Goal: Information Seeking & Learning: Learn about a topic

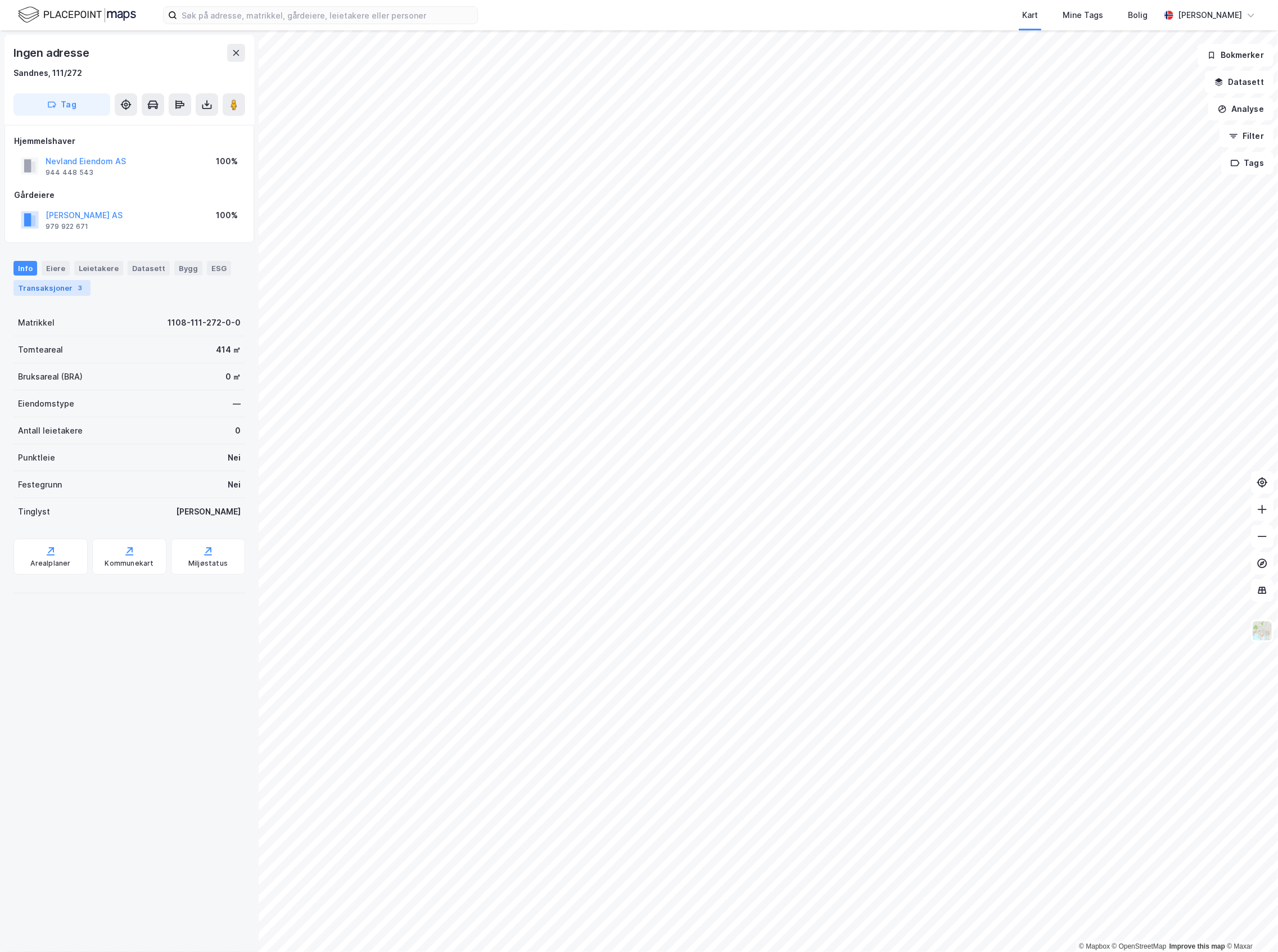
click at [59, 287] on div "Transaksjoner 3" at bounding box center [52, 288] width 77 height 16
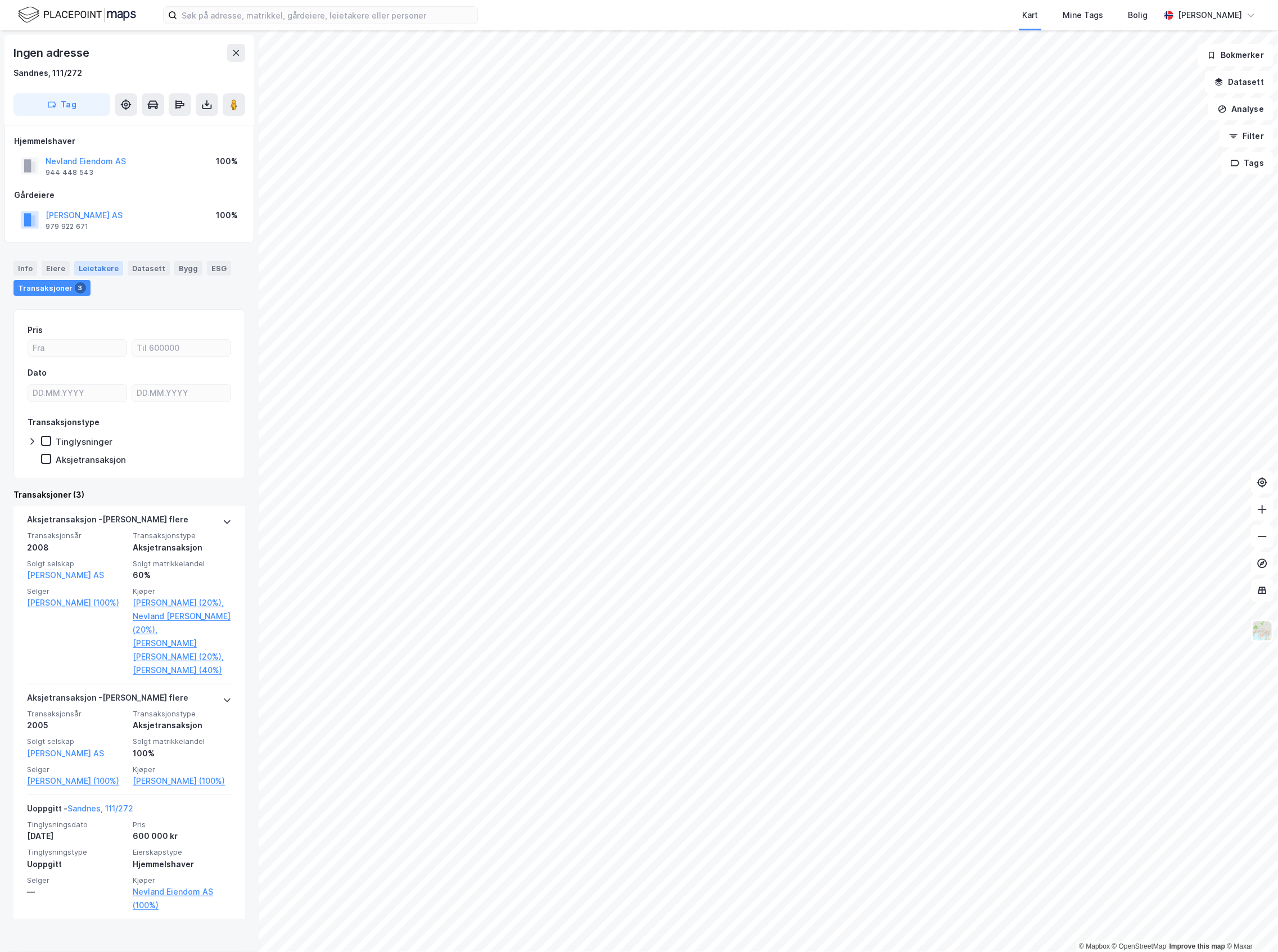
click at [94, 263] on div "Leietakere" at bounding box center [98, 268] width 48 height 14
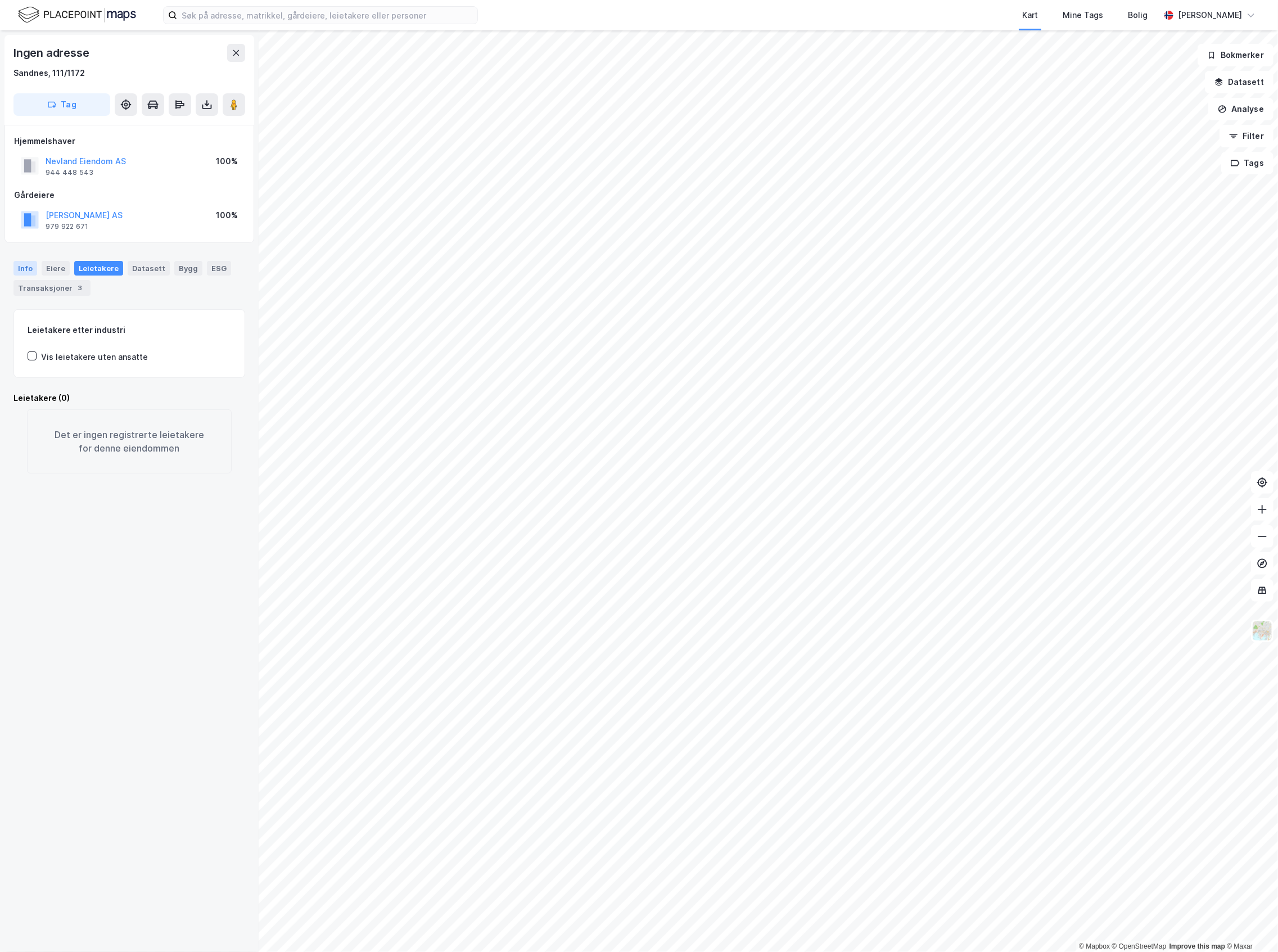
click at [20, 268] on div "Info" at bounding box center [26, 268] width 24 height 14
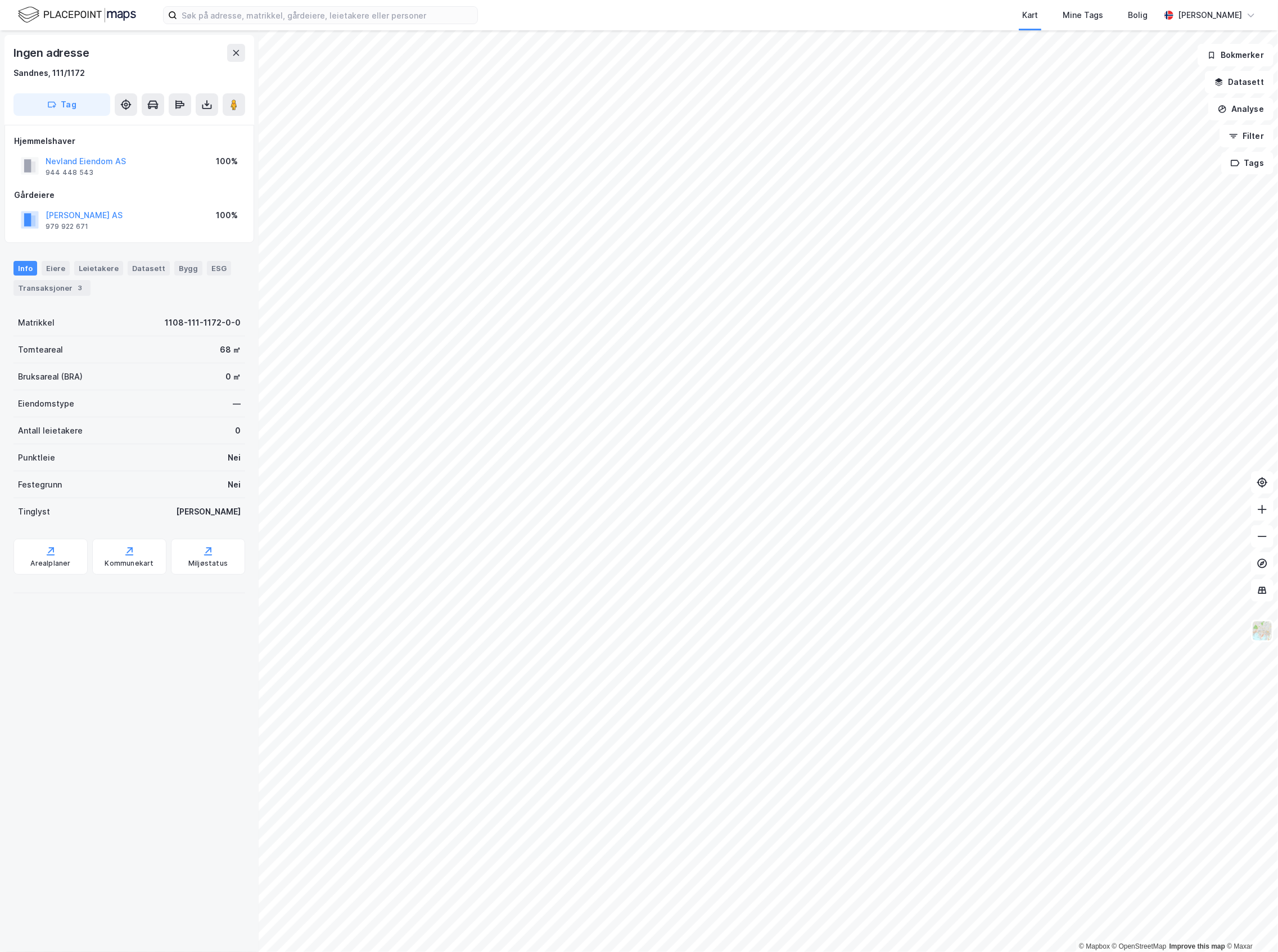
click at [520, 951] on html "Kart Mine Tags [PERSON_NAME] © Mapbox © OpenStreetMap Improve this map © Maxar …" at bounding box center [639, 476] width 1278 height 952
click at [838, 951] on html "Kart Mine Tags [PERSON_NAME] © Mapbox © OpenStreetMap Improve this map © Maxar …" at bounding box center [639, 476] width 1278 height 952
click at [709, 951] on html "Kart Mine Tags [PERSON_NAME] © Mapbox © OpenStreetMap Improve this map © Maxar …" at bounding box center [639, 476] width 1278 height 952
click at [665, 951] on html "Kart Mine Tags [PERSON_NAME] © Mapbox © OpenStreetMap Improve this map © Maxar …" at bounding box center [639, 476] width 1278 height 952
click at [892, 951] on html "Kart Mine Tags [PERSON_NAME] © Mapbox © OpenStreetMap Improve this map © Maxar …" at bounding box center [639, 476] width 1278 height 952
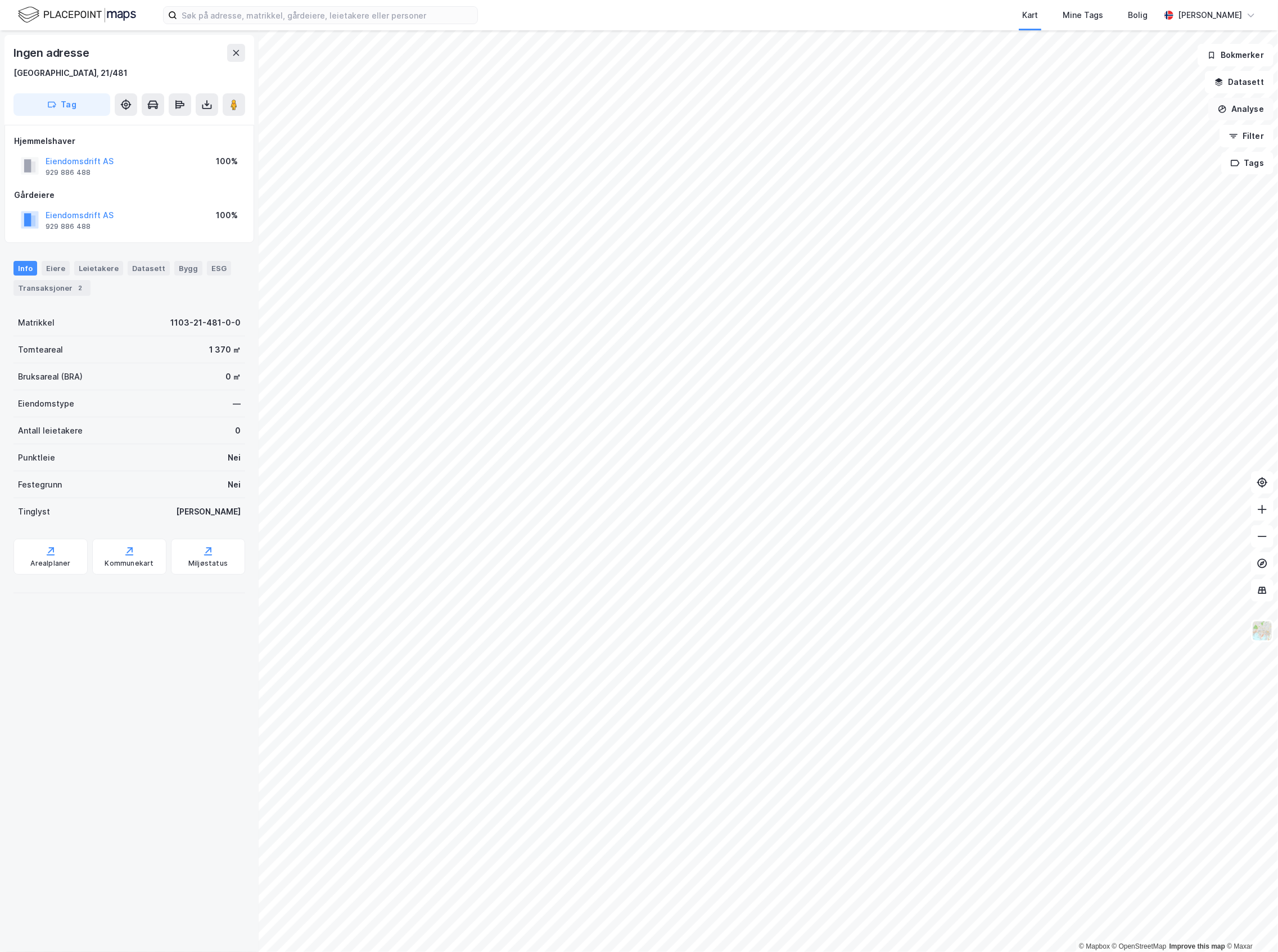
click at [1254, 109] on button "Analyse" at bounding box center [1241, 109] width 66 height 22
click at [1176, 130] on div "Tegn område" at bounding box center [1143, 133] width 98 height 9
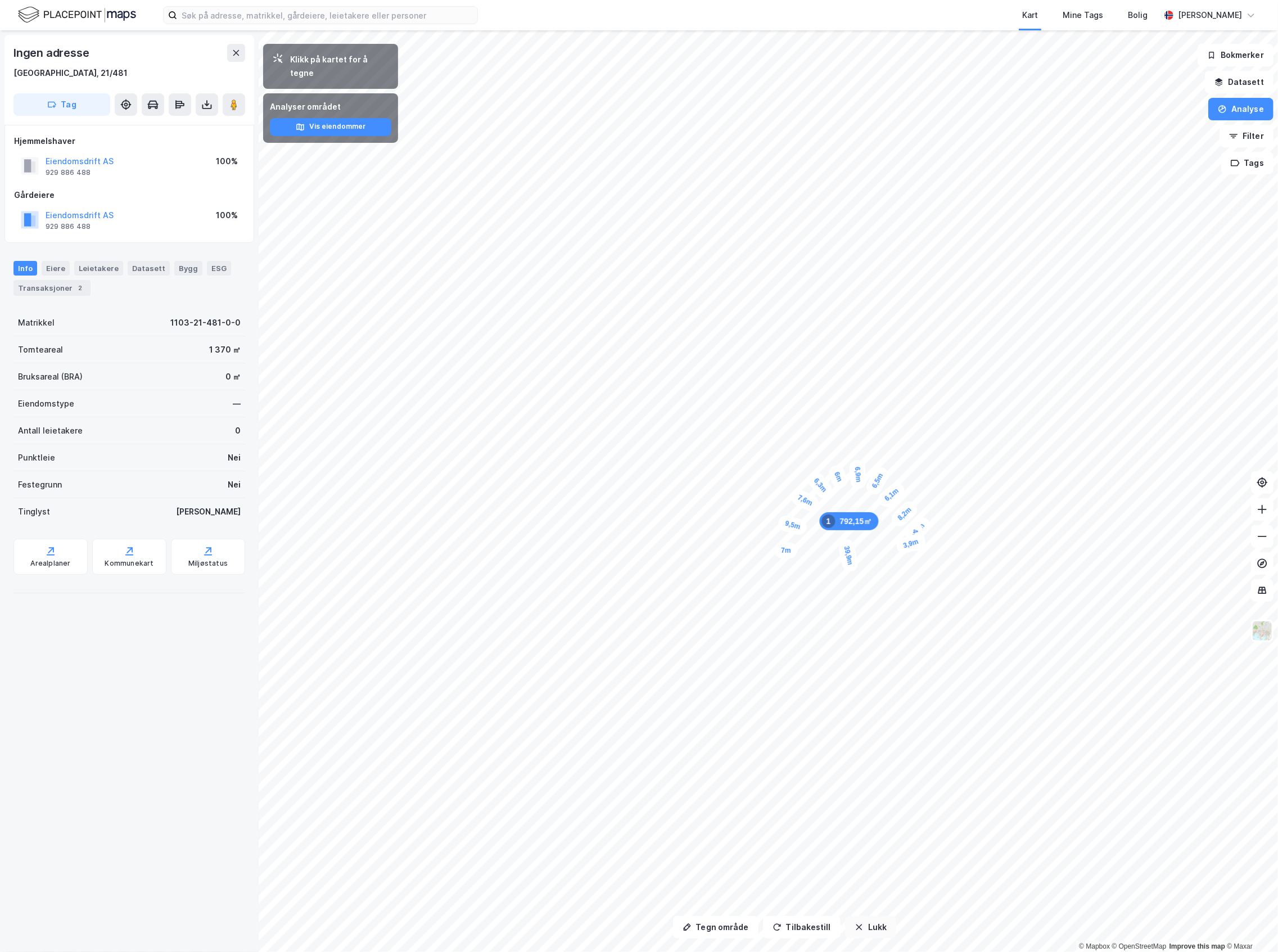
click at [877, 927] on button "Lukk" at bounding box center [870, 927] width 51 height 22
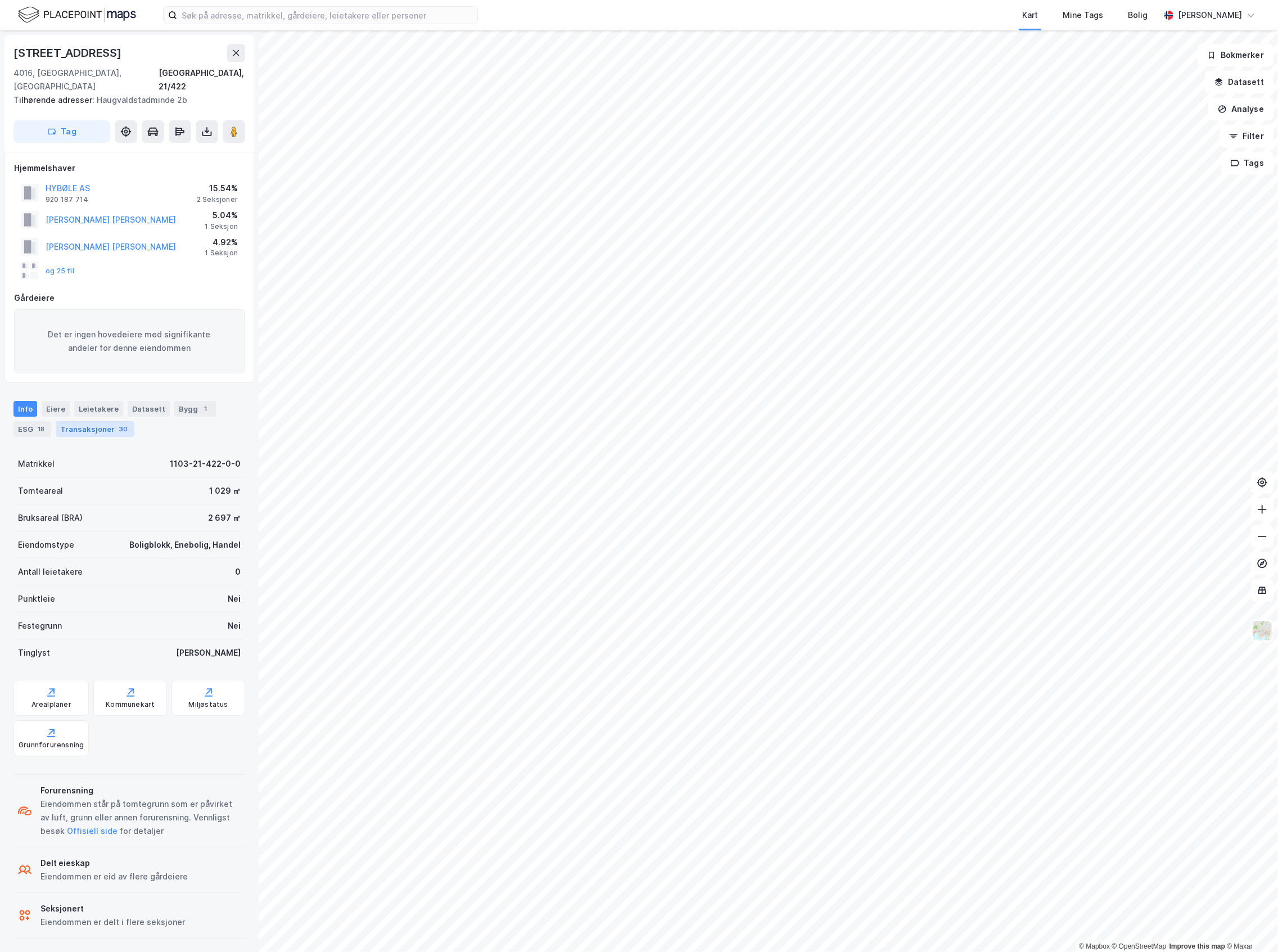
click at [104, 421] on div "Transaksjoner 30" at bounding box center [94, 429] width 79 height 16
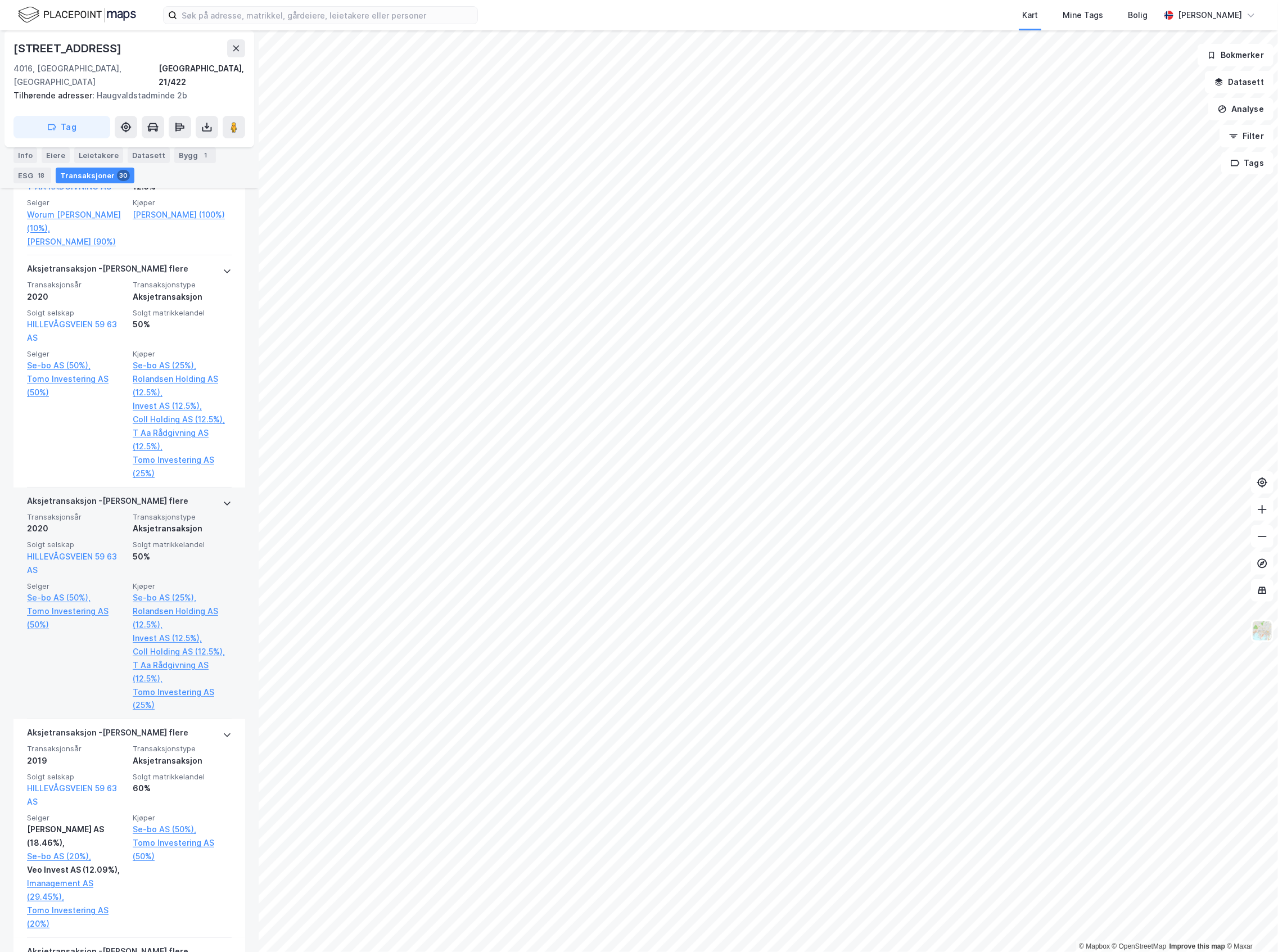
scroll to position [3685, 0]
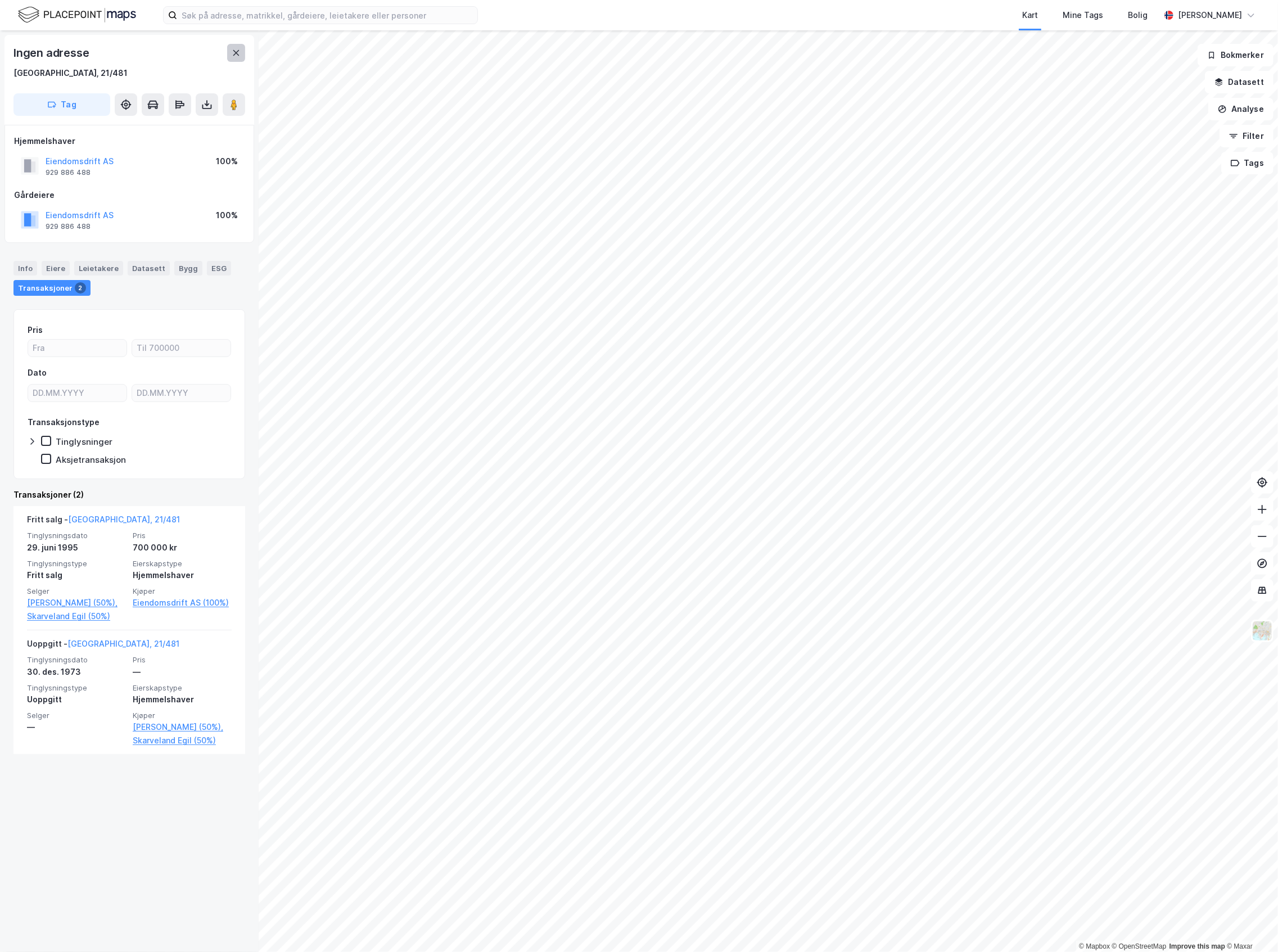
click at [235, 55] on icon at bounding box center [236, 53] width 9 height 9
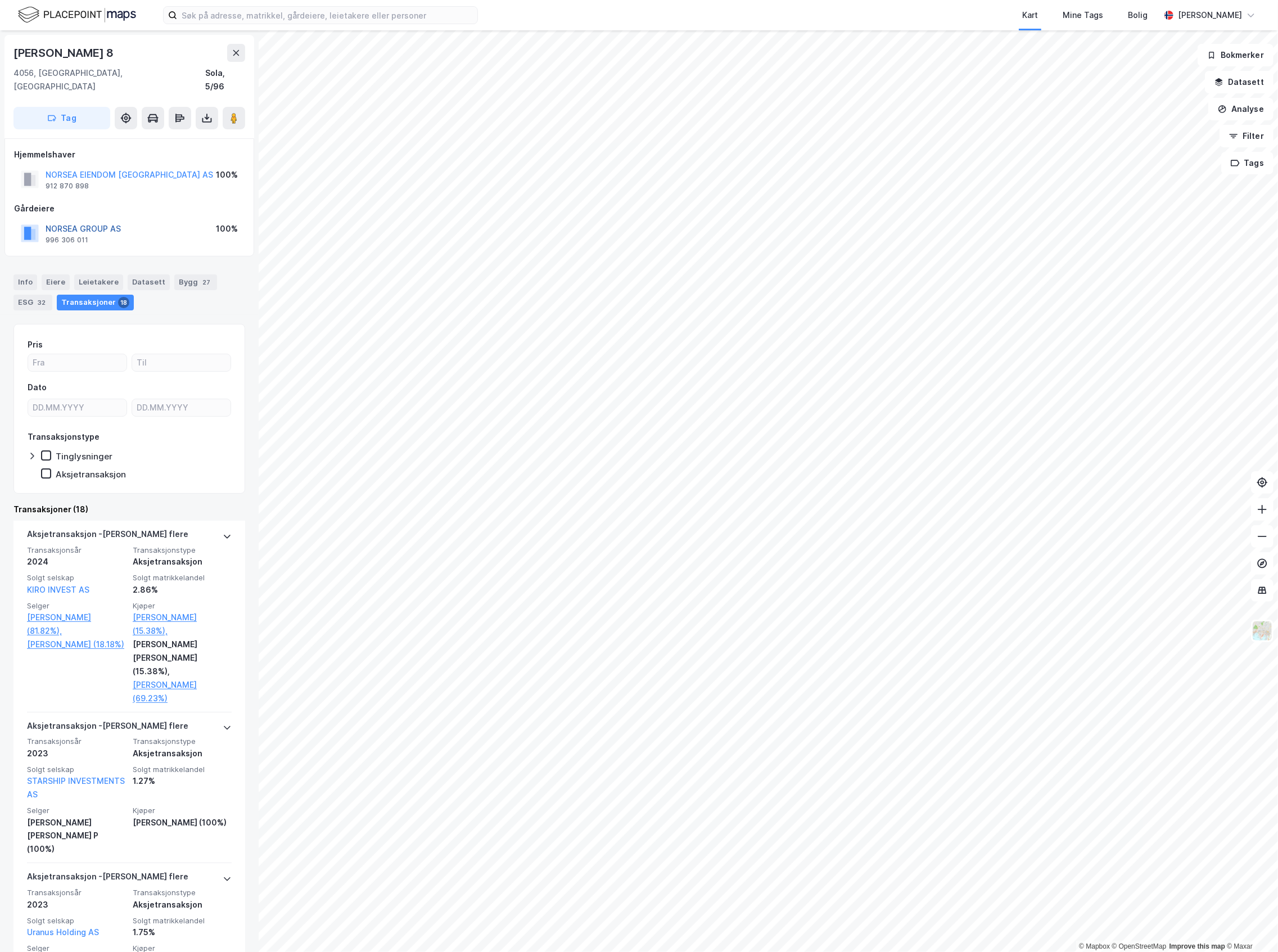
click at [0, 0] on button "NORSEA GROUP AS" at bounding box center [0, 0] width 0 height 0
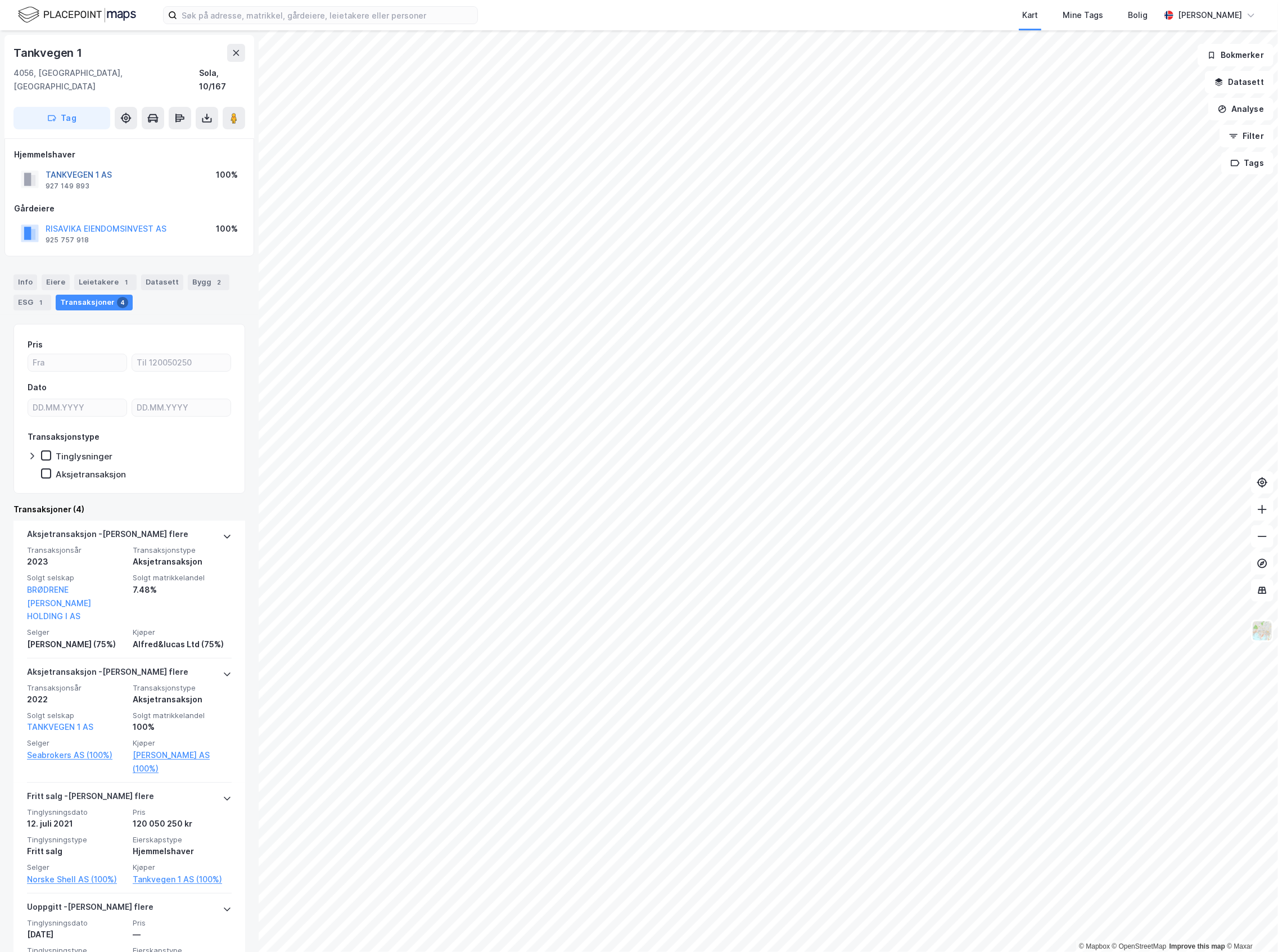
click at [0, 0] on button "TANKVEGEN 1 AS" at bounding box center [0, 0] width 0 height 0
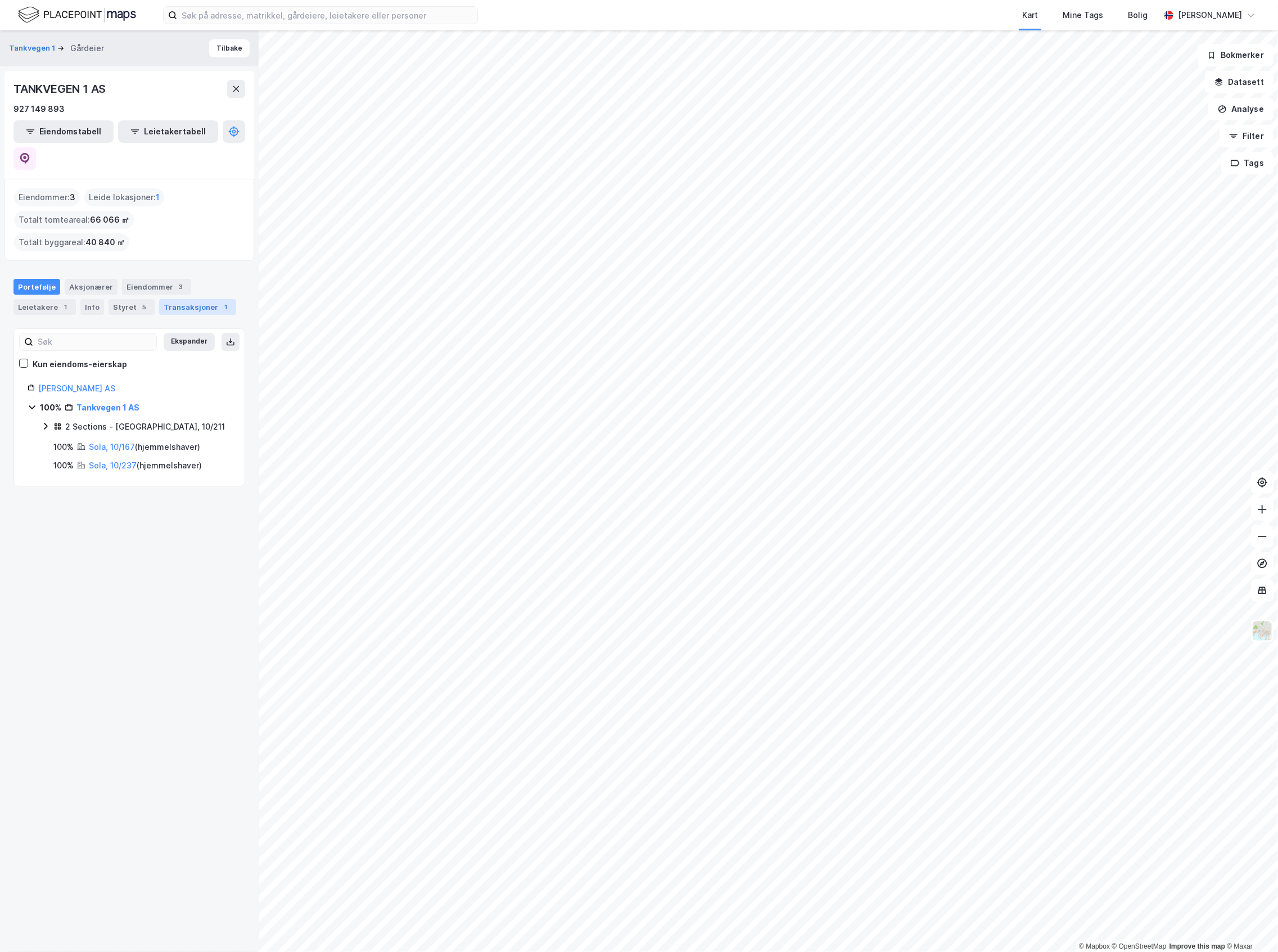
click at [171, 299] on div "Transaksjoner 1" at bounding box center [197, 307] width 77 height 16
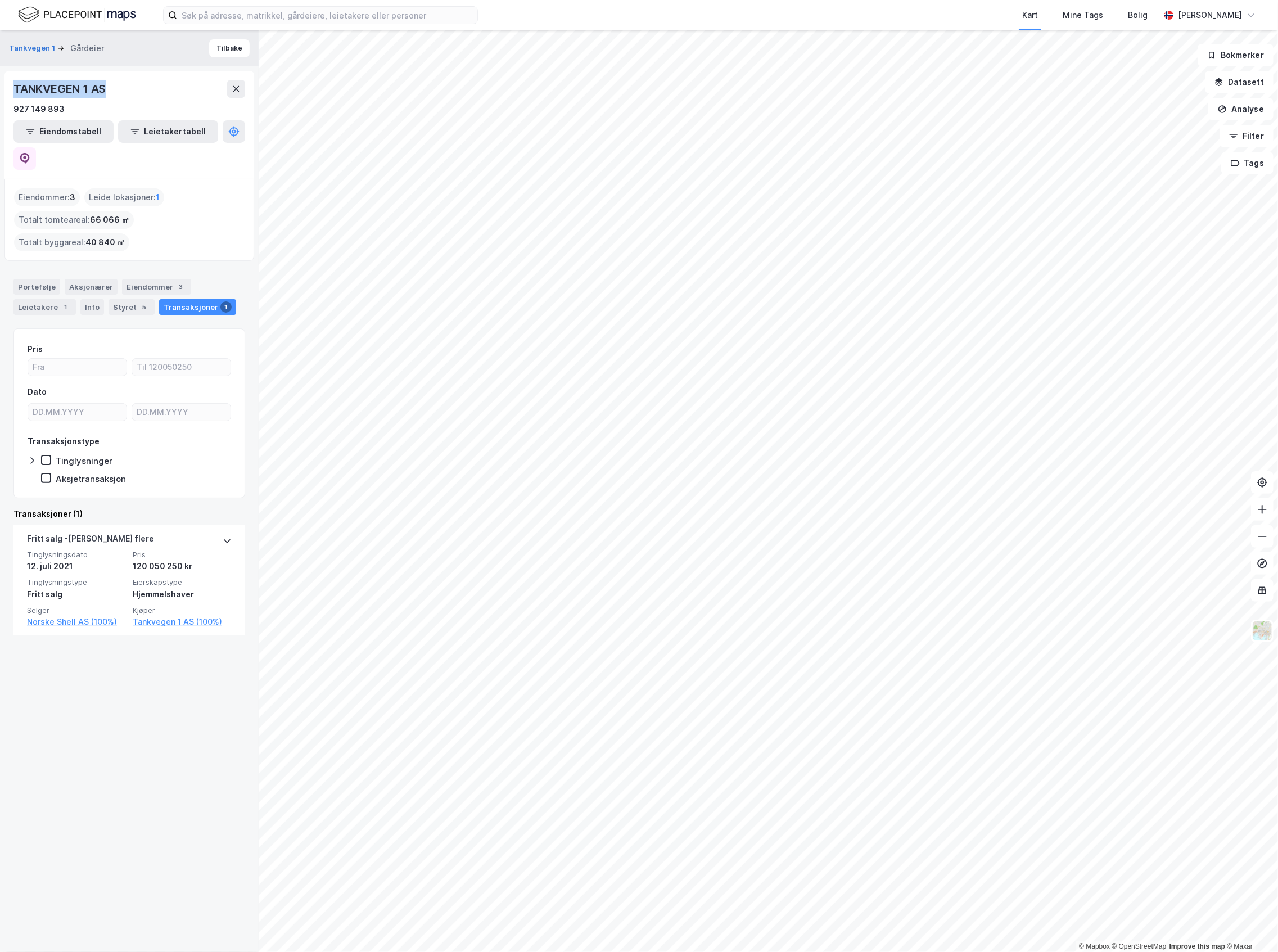
drag, startPoint x: 111, startPoint y: 87, endPoint x: 14, endPoint y: 87, distance: 97.0
click at [14, 87] on div "TANKVEGEN 1 AS" at bounding box center [129, 88] width 231 height 18
copy div "TANKVEGEN 1 AS"
click at [139, 279] on div "Portefølje Aksjonærer Eiendommer 3 Leietakere 1 Info Styret 5 Transaksjoner 1" at bounding box center [129, 297] width 231 height 36
click at [138, 299] on div "Styret 5" at bounding box center [132, 307] width 46 height 16
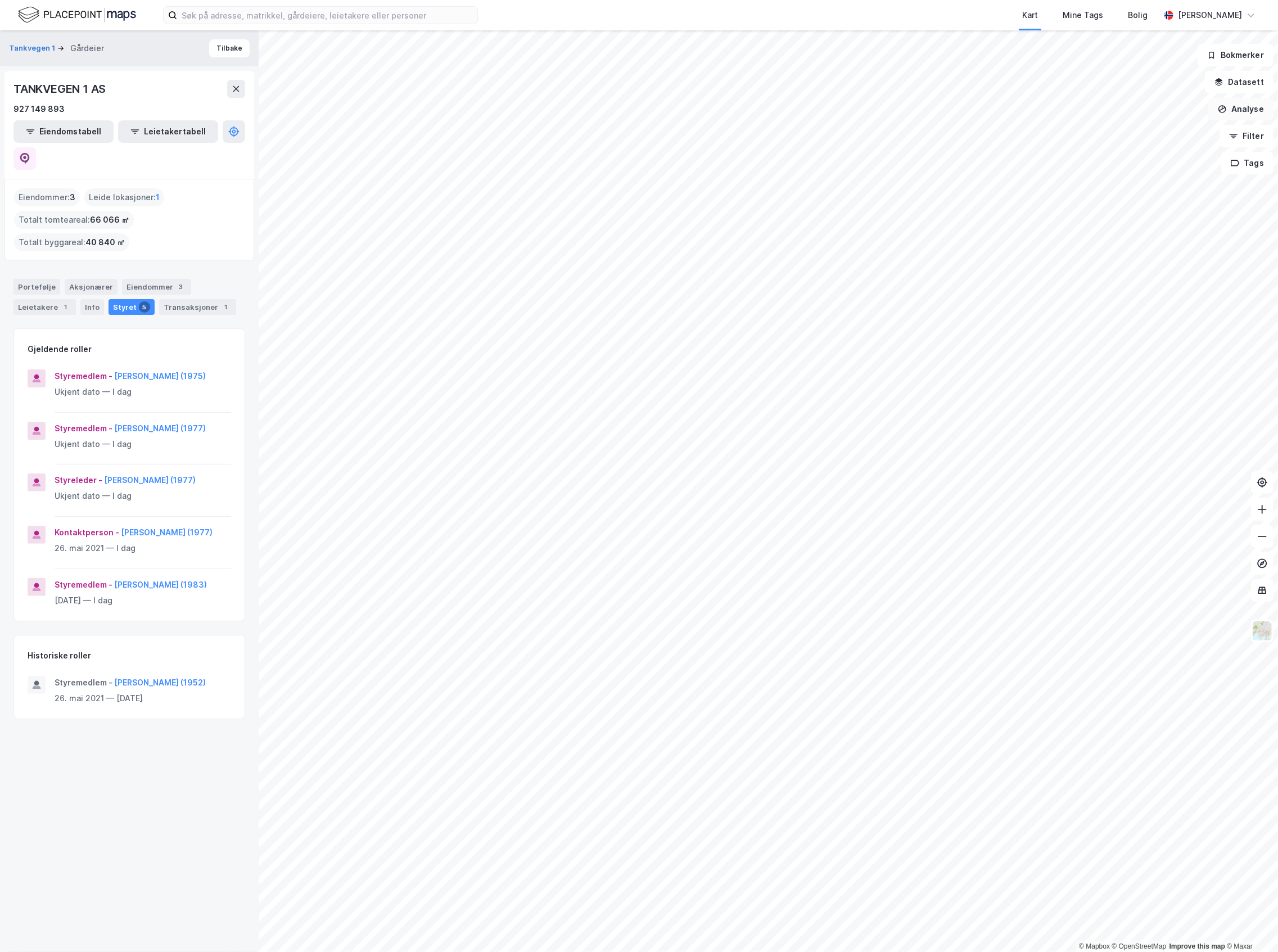
click at [1247, 117] on button "Analyse" at bounding box center [1241, 109] width 66 height 22
click at [1170, 130] on div "Tegn område" at bounding box center [1143, 133] width 98 height 9
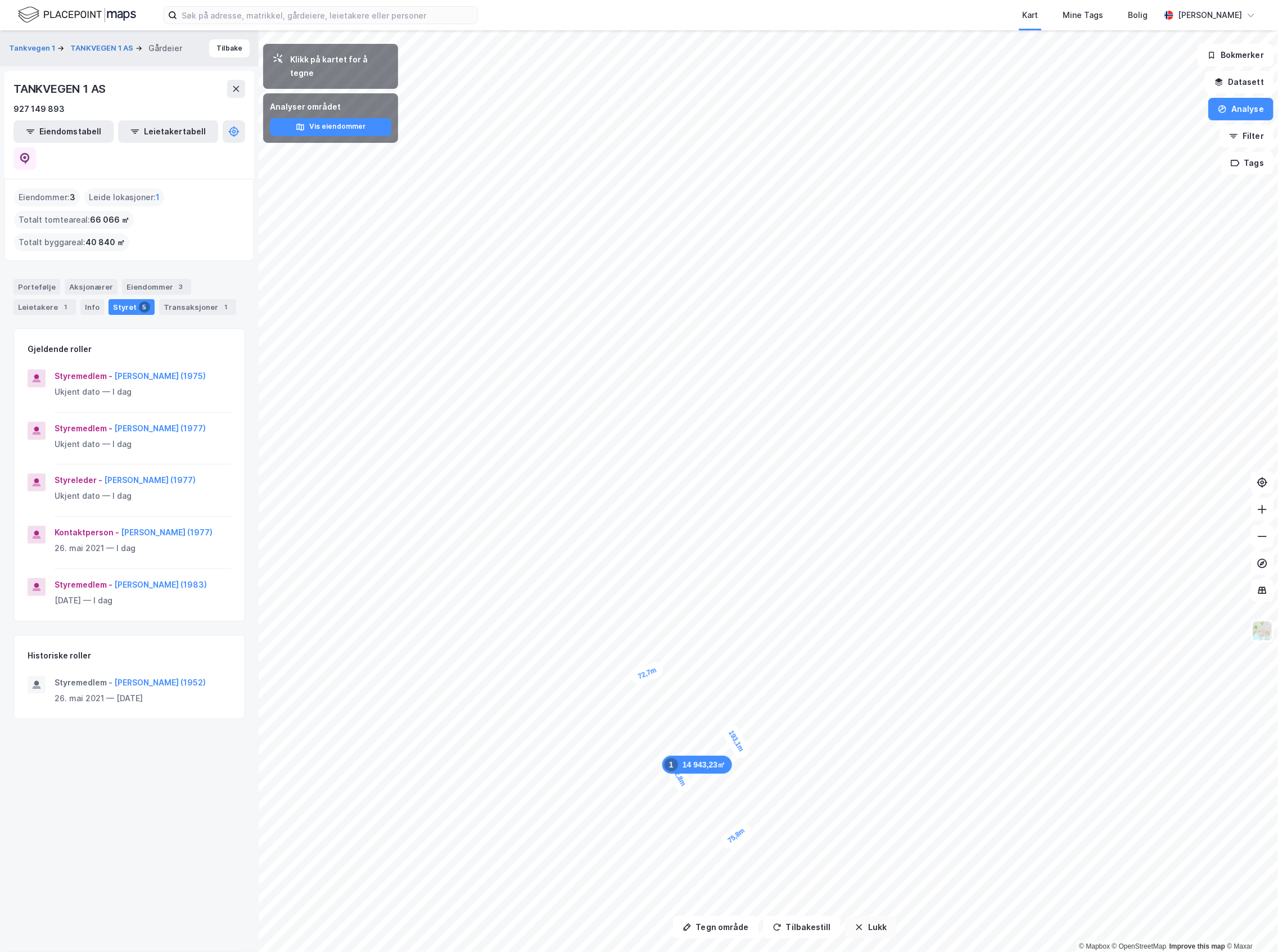
click at [867, 926] on button "Lukk" at bounding box center [870, 927] width 51 height 22
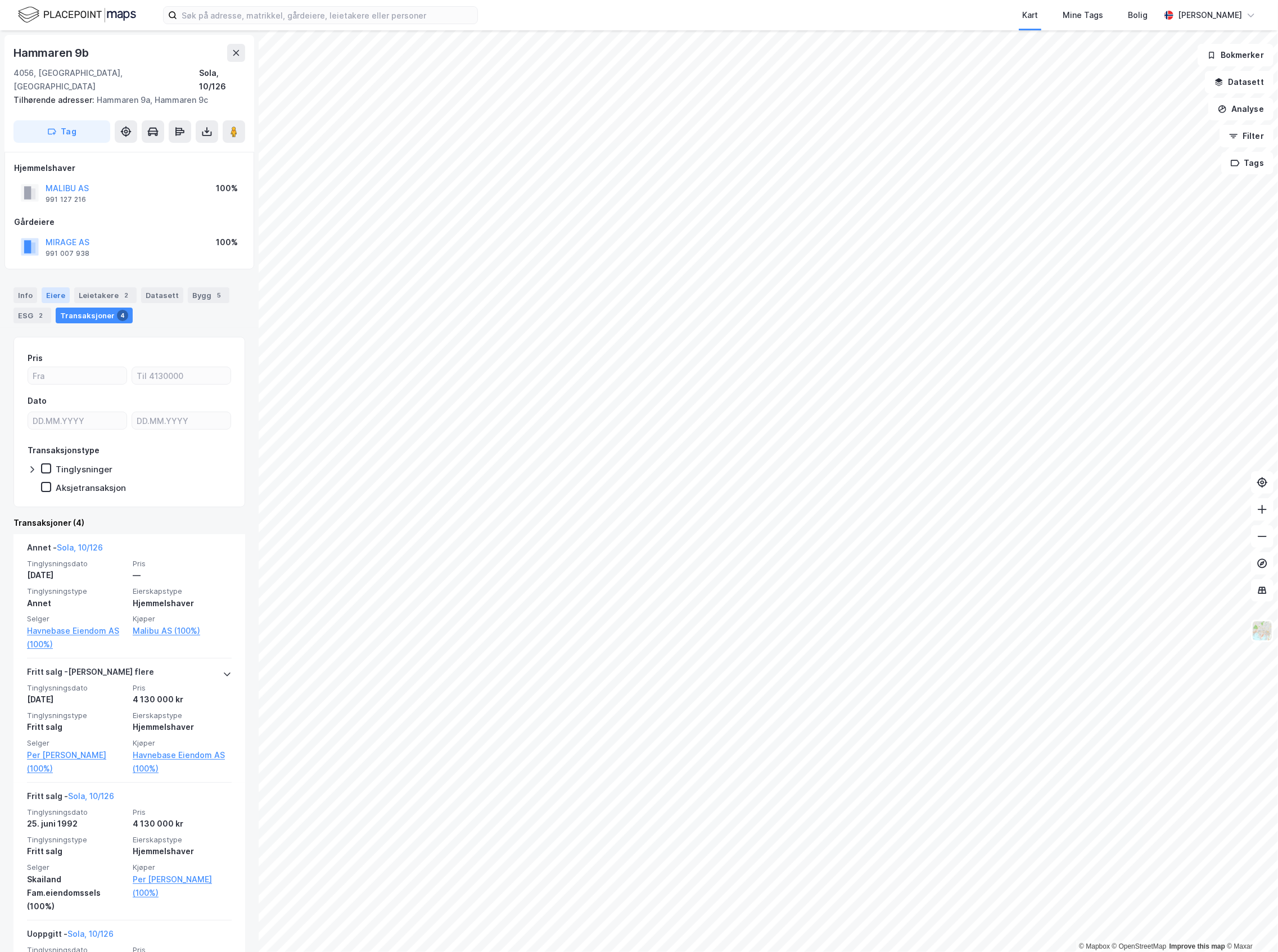
click at [52, 288] on div "Eiere" at bounding box center [55, 295] width 28 height 16
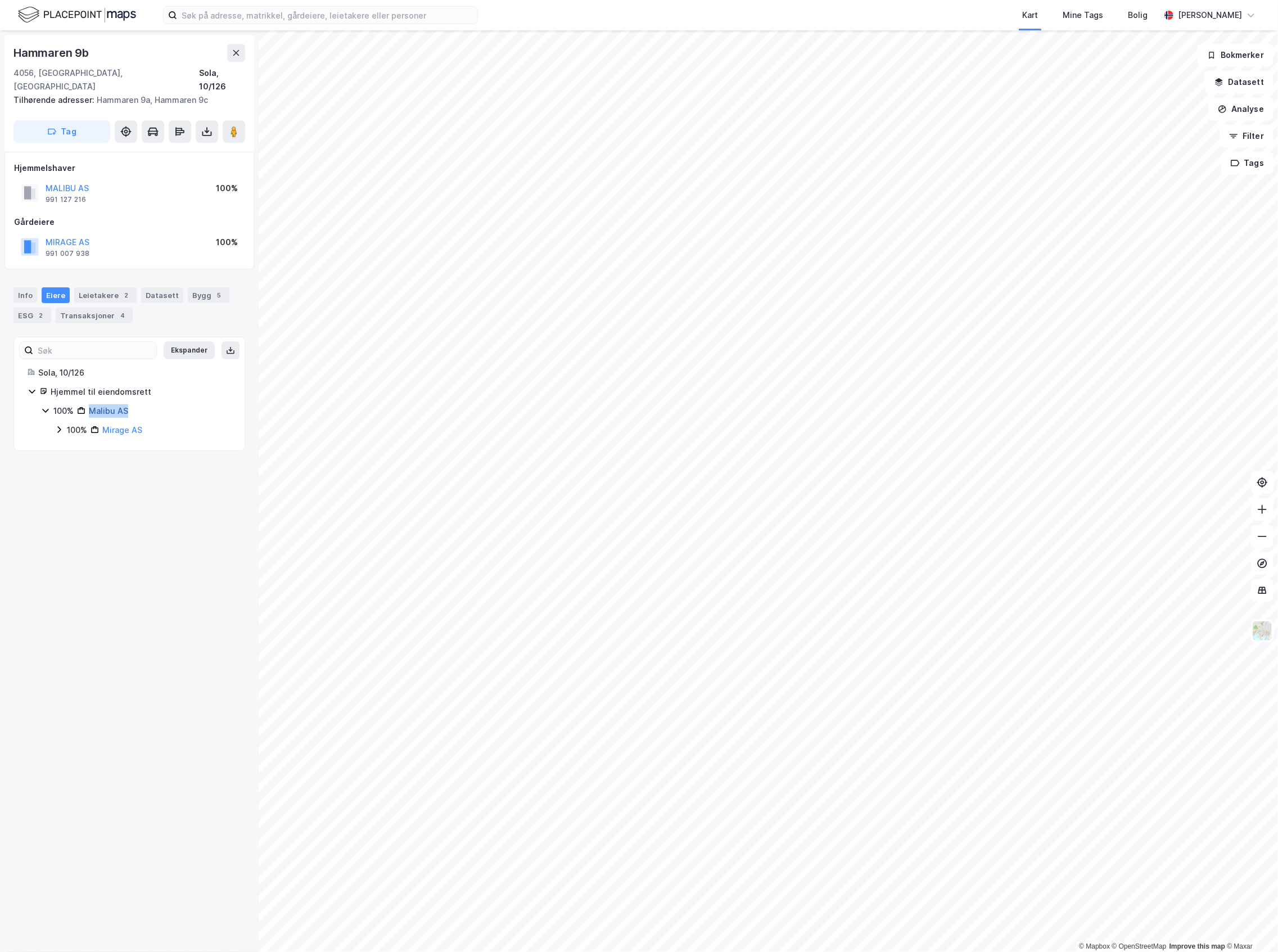
drag, startPoint x: 162, startPoint y: 399, endPoint x: 90, endPoint y: 402, distance: 72.1
click at [90, 404] on div "100% Malibu AS" at bounding box center [142, 411] width 178 height 14
copy link "Malibu AS"
click at [174, 97] on div "© Mapbox © OpenStreetMap Improve this map © Maxar Hammaren 9b 4056, [GEOGRAPHIC…" at bounding box center [639, 491] width 1278 height 921
click at [237, 52] on icon at bounding box center [236, 53] width 6 height 6
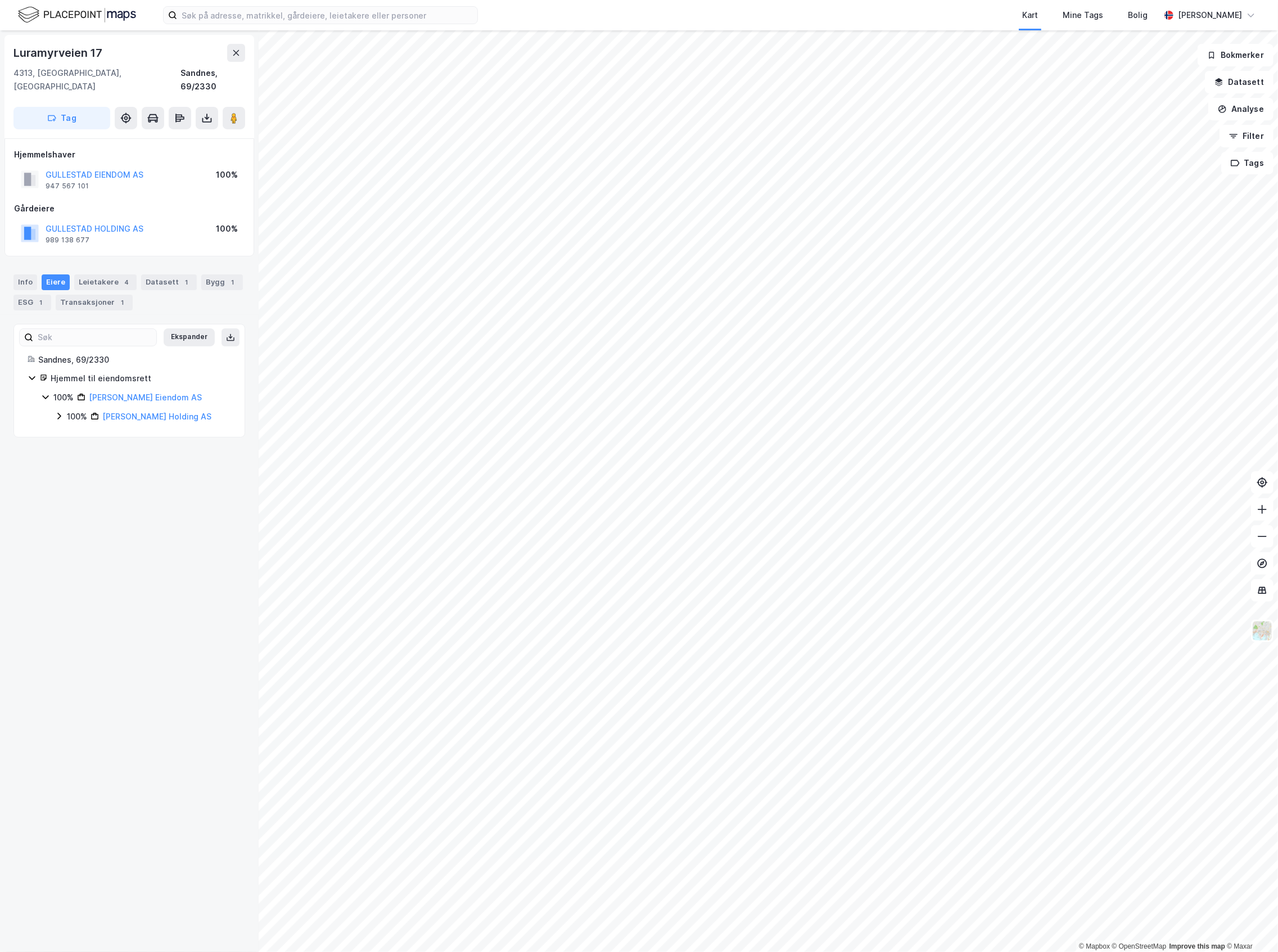
click at [43, 401] on div "100% [PERSON_NAME] Eiendom AS 100% [PERSON_NAME] Holding AS" at bounding box center [135, 407] width 190 height 32
click at [48, 402] on div "100% [PERSON_NAME] Eiendom AS 100% [PERSON_NAME] Holding AS" at bounding box center [135, 407] width 190 height 32
click at [55, 412] on icon at bounding box center [59, 416] width 9 height 9
drag, startPoint x: 146, startPoint y: 162, endPoint x: 32, endPoint y: 161, distance: 114.0
click at [32, 166] on div "[PERSON_NAME] EIENDOM AS 947 567 101 100%" at bounding box center [129, 180] width 231 height 27
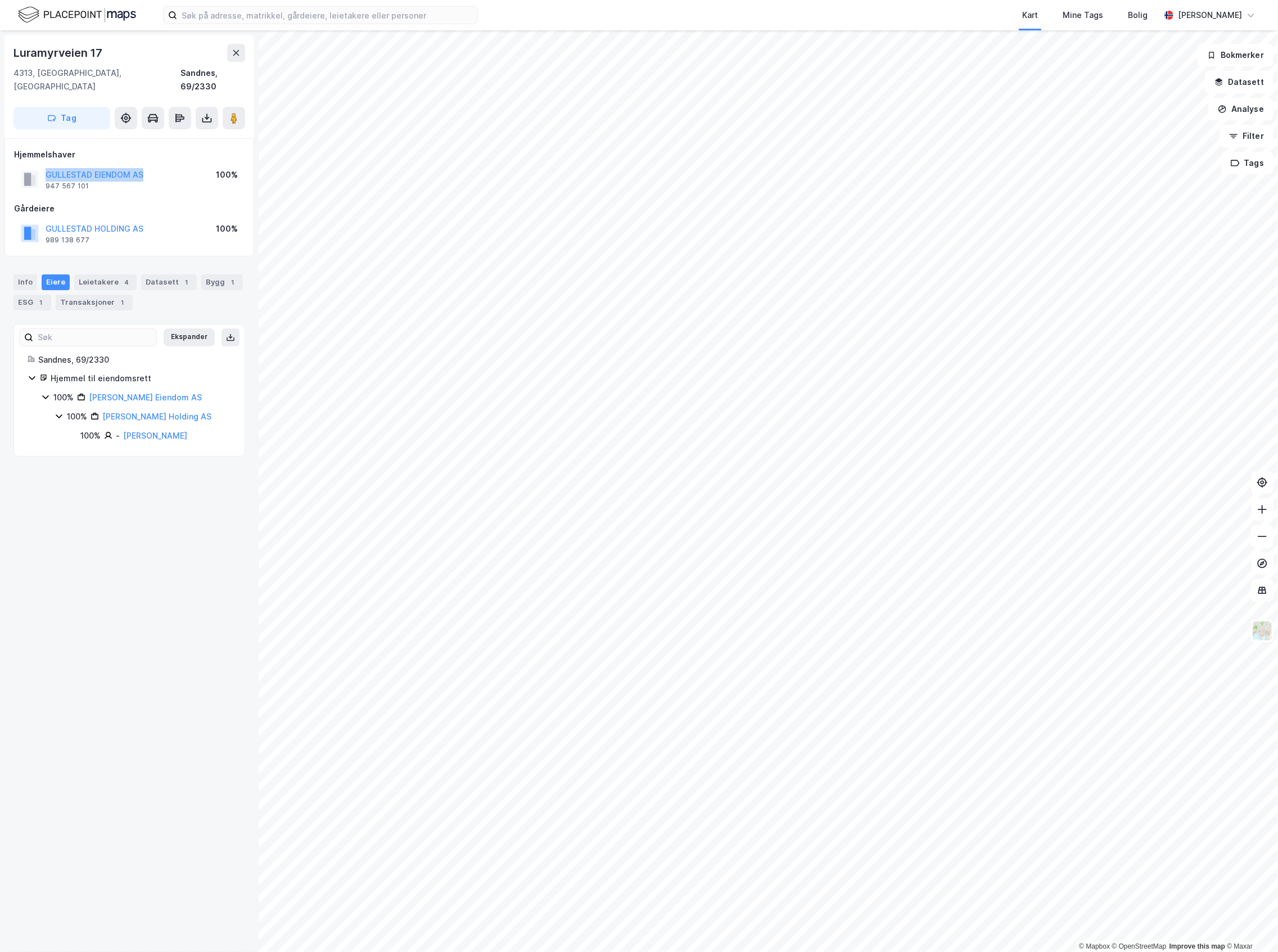
copy button "GULLESTAD EIENDOM AS"
click at [216, 274] on div "Bygg 1" at bounding box center [222, 282] width 42 height 16
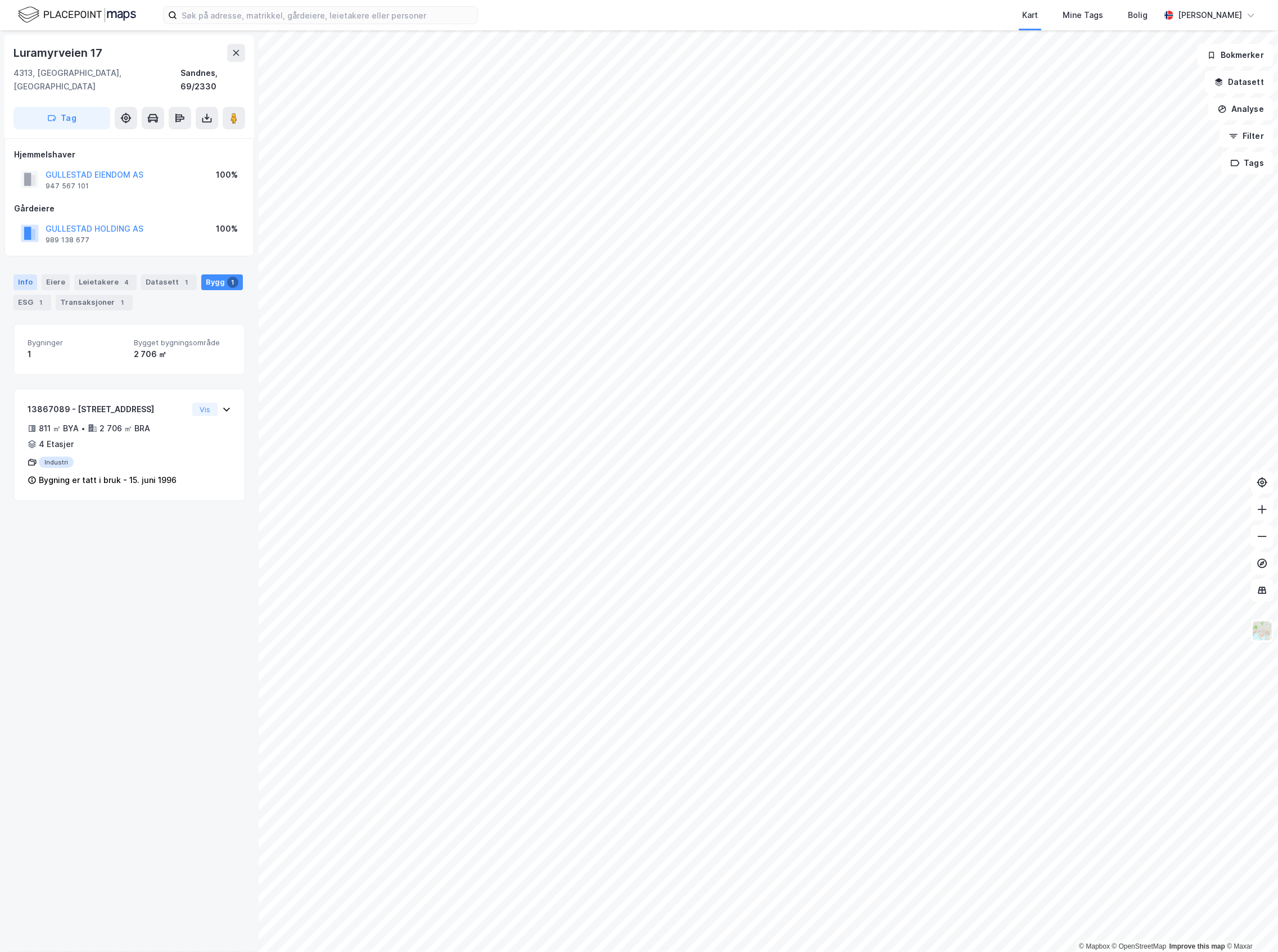
click at [27, 274] on div "Info" at bounding box center [26, 282] width 24 height 16
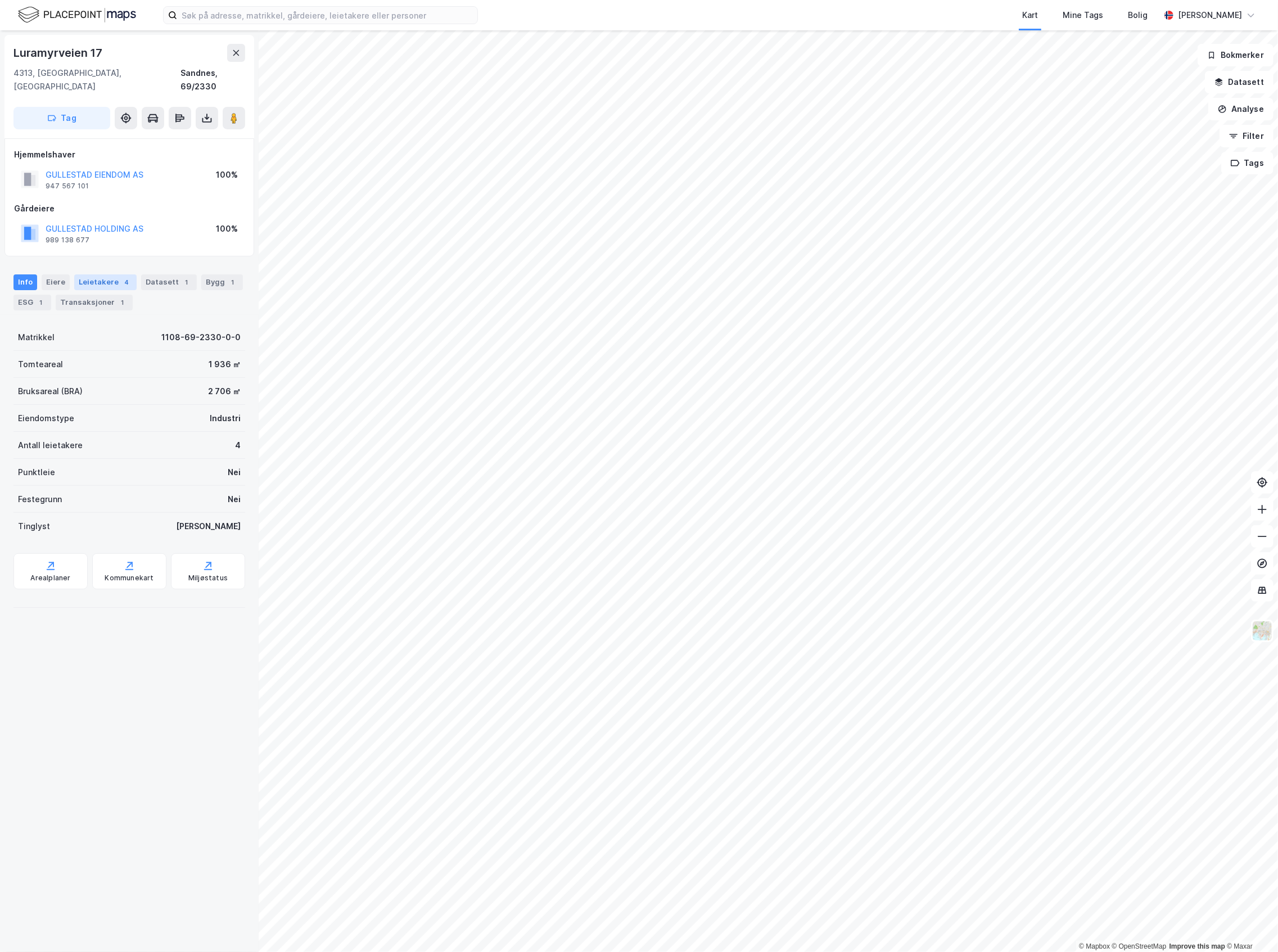
click at [84, 274] on div "Leietakere 4" at bounding box center [105, 282] width 62 height 16
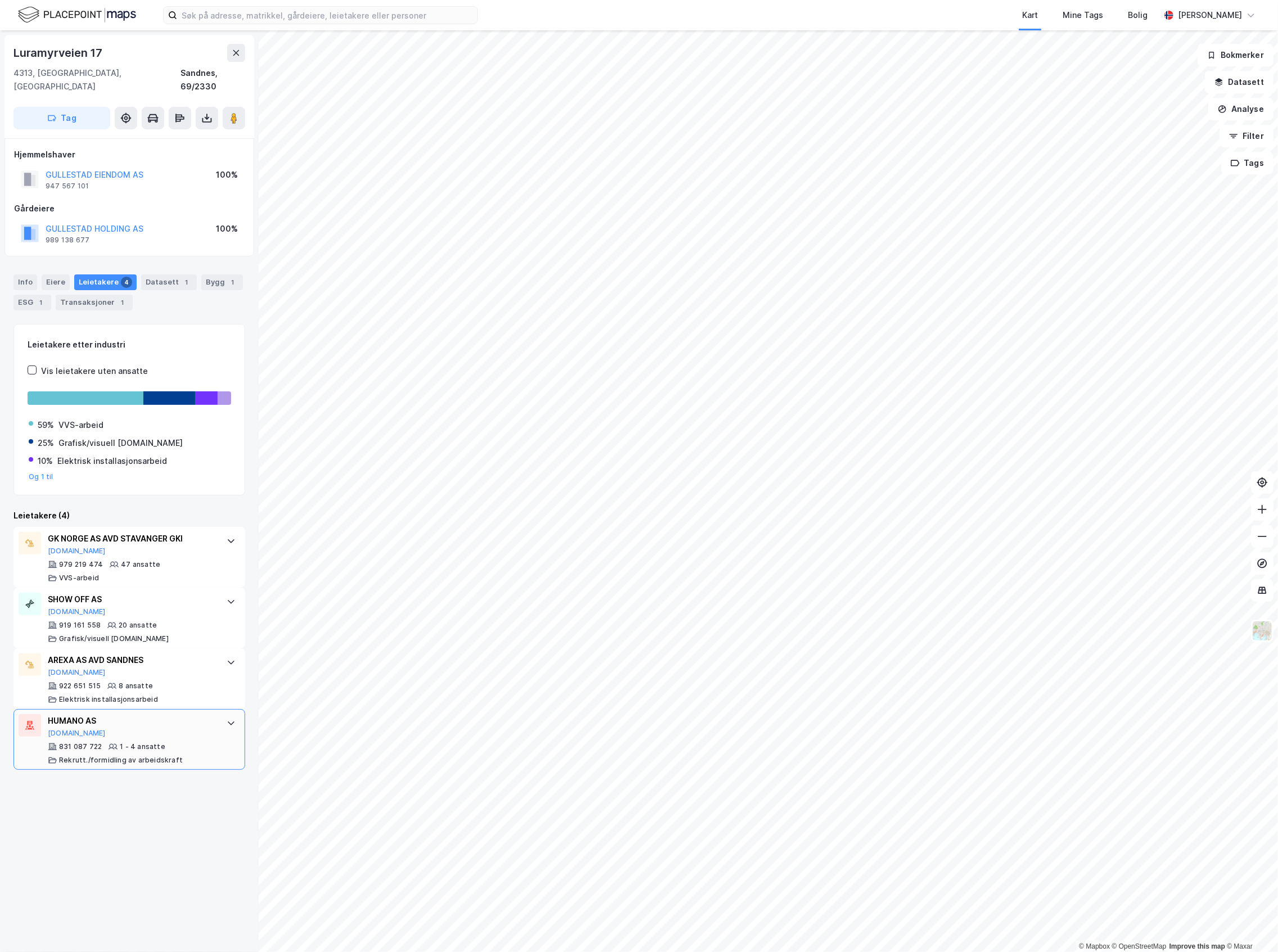
click at [209, 709] on div "HUMANO AS [DOMAIN_NAME] 831 087 722 1 - 4 ansatte Rekrutt./formidling av arbeid…" at bounding box center [129, 738] width 231 height 60
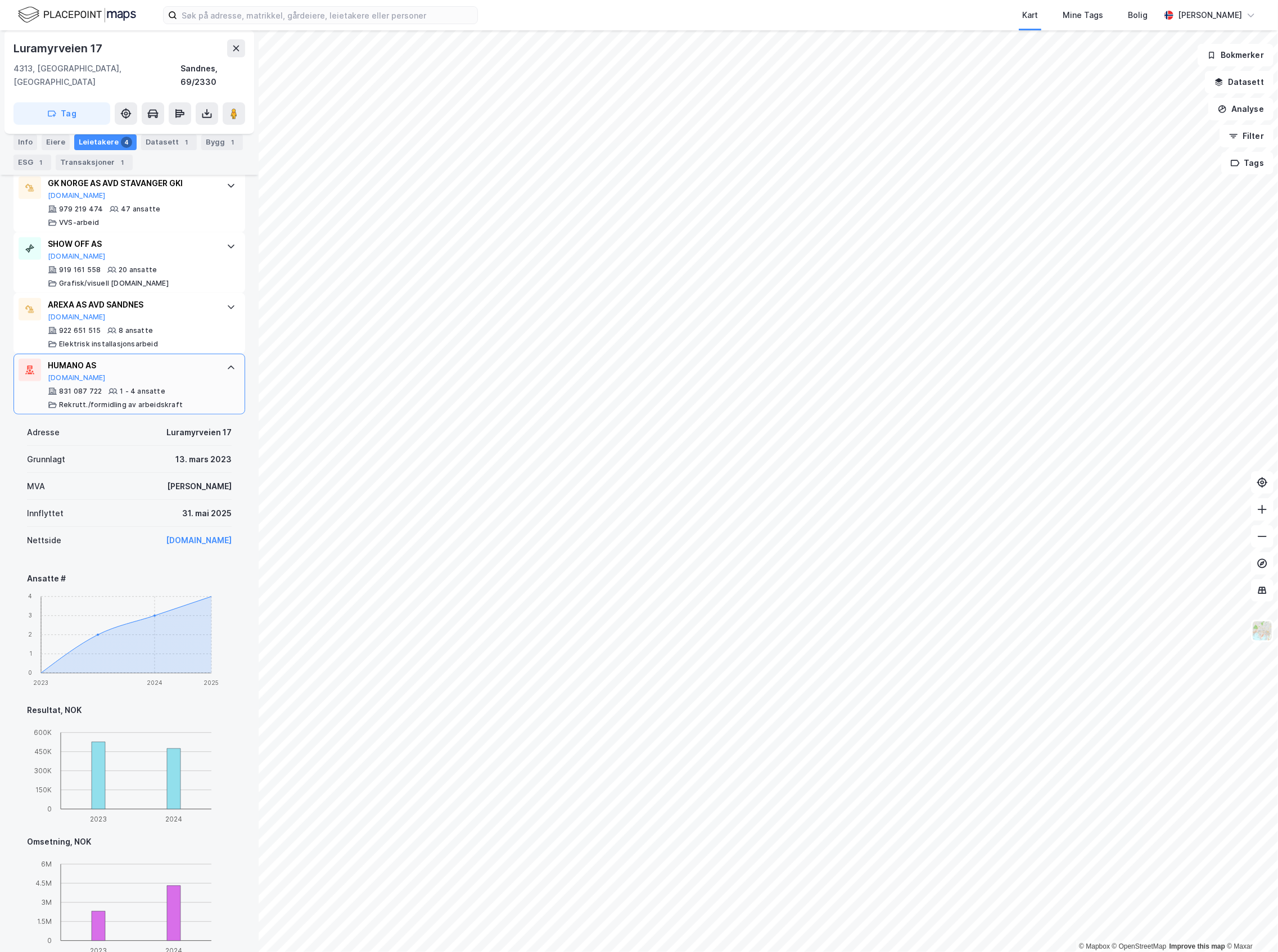
scroll to position [374, 0]
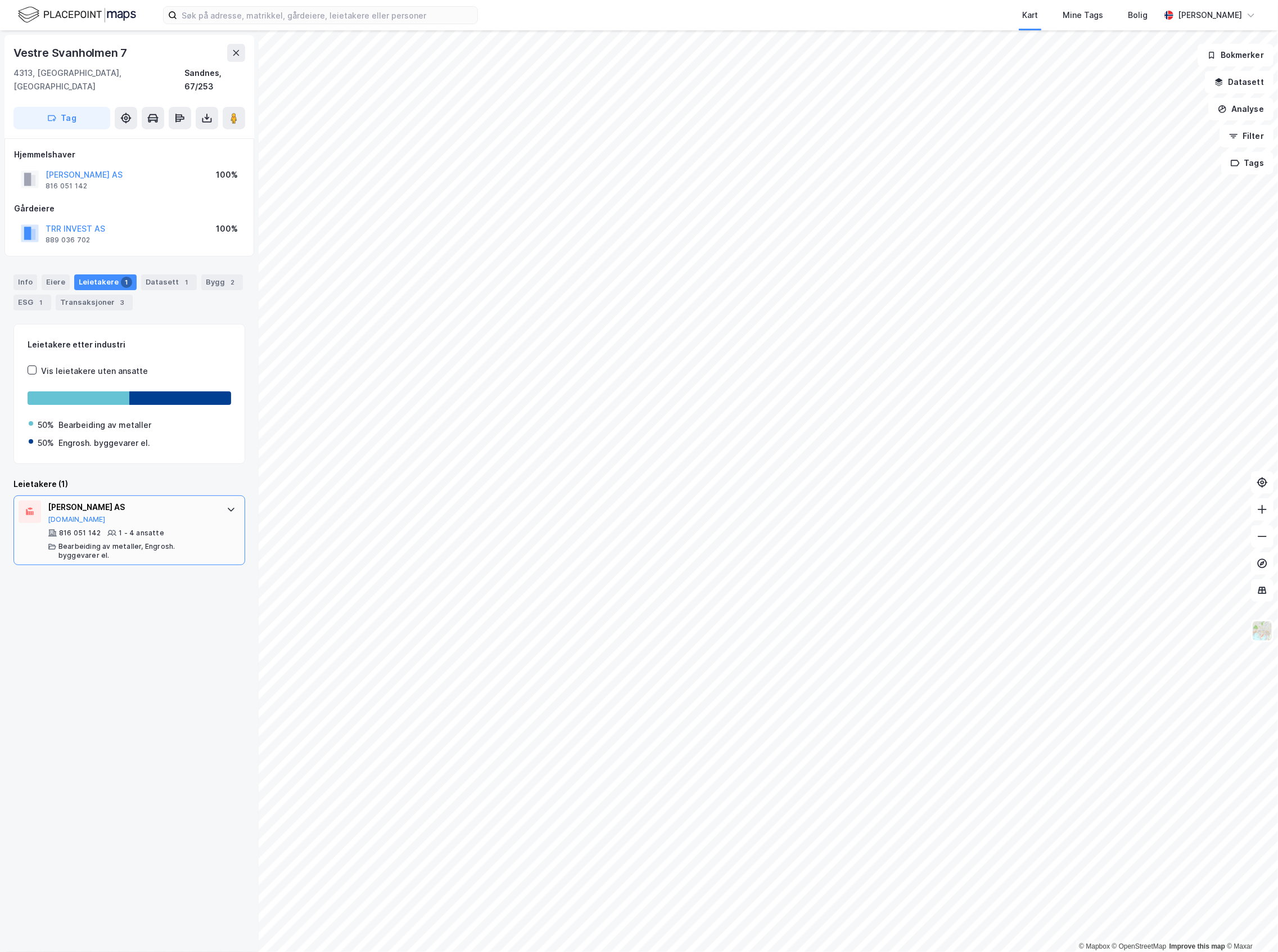
click at [113, 505] on div "[PERSON_NAME] AS [DOMAIN_NAME]" at bounding box center [131, 512] width 168 height 24
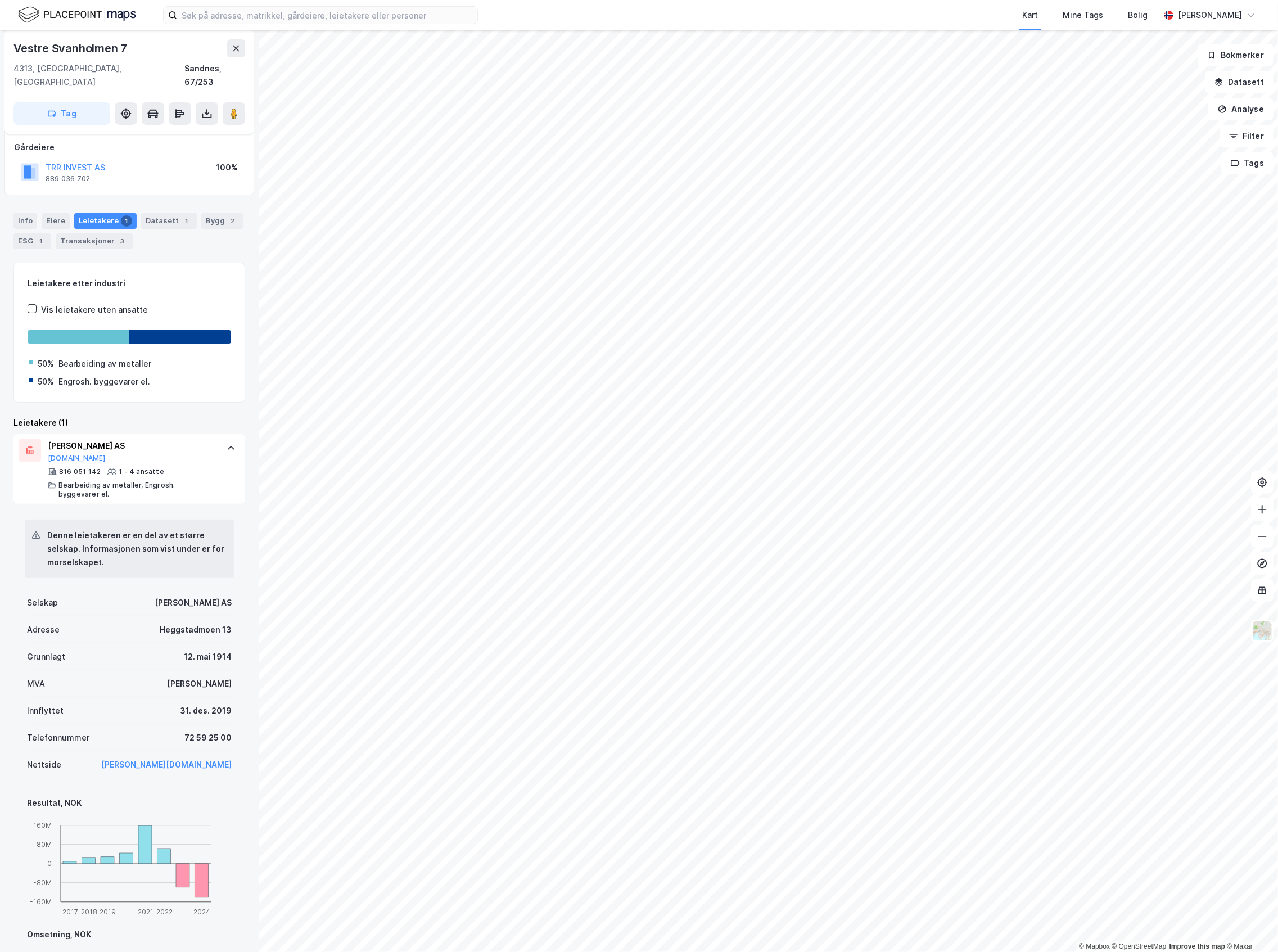
scroll to position [150, 0]
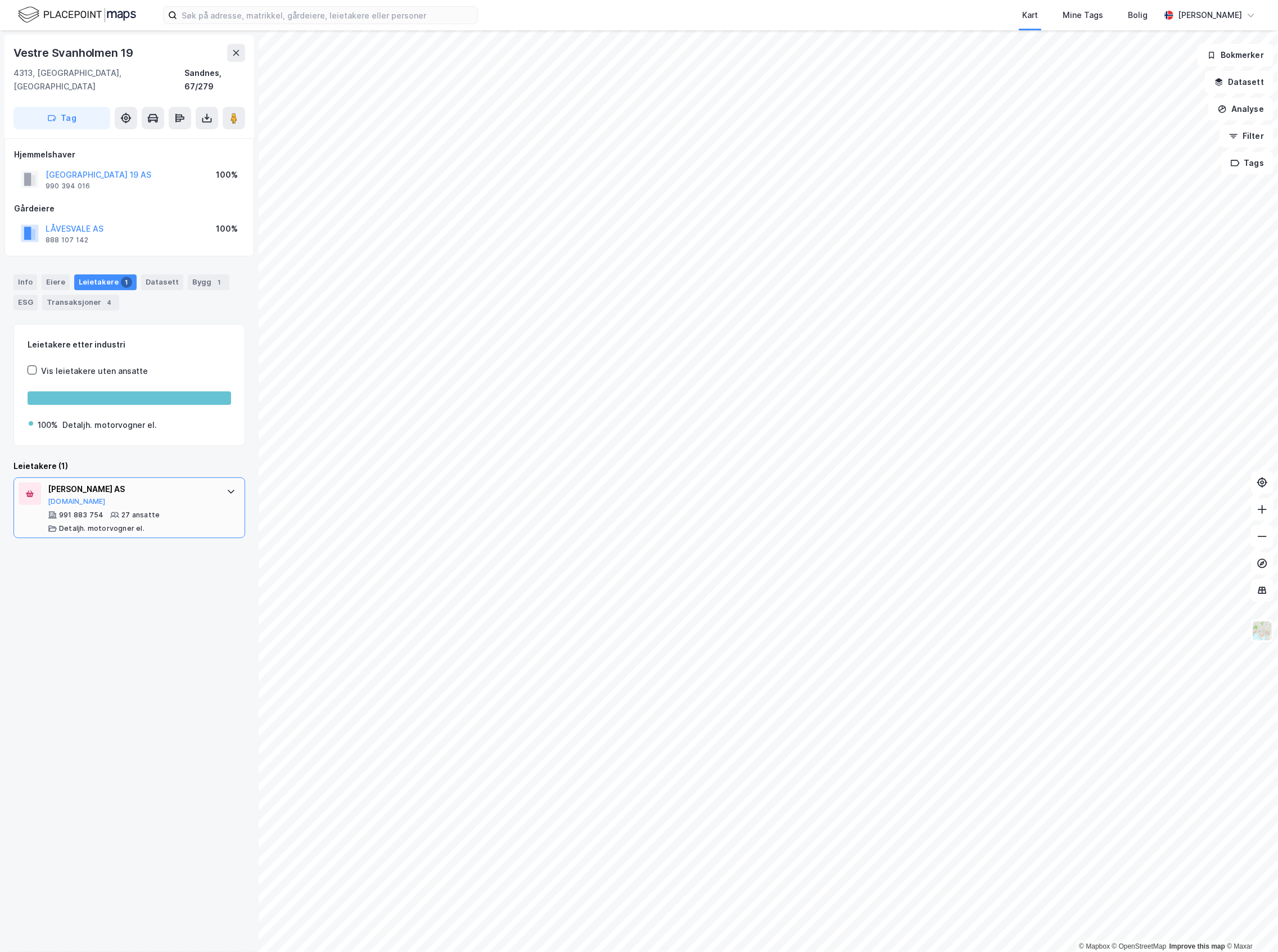
click at [219, 511] on div "[PERSON_NAME] AS [DOMAIN_NAME] 991 883 754 27 ansatte [PERSON_NAME]. motorvogne…" at bounding box center [129, 507] width 231 height 60
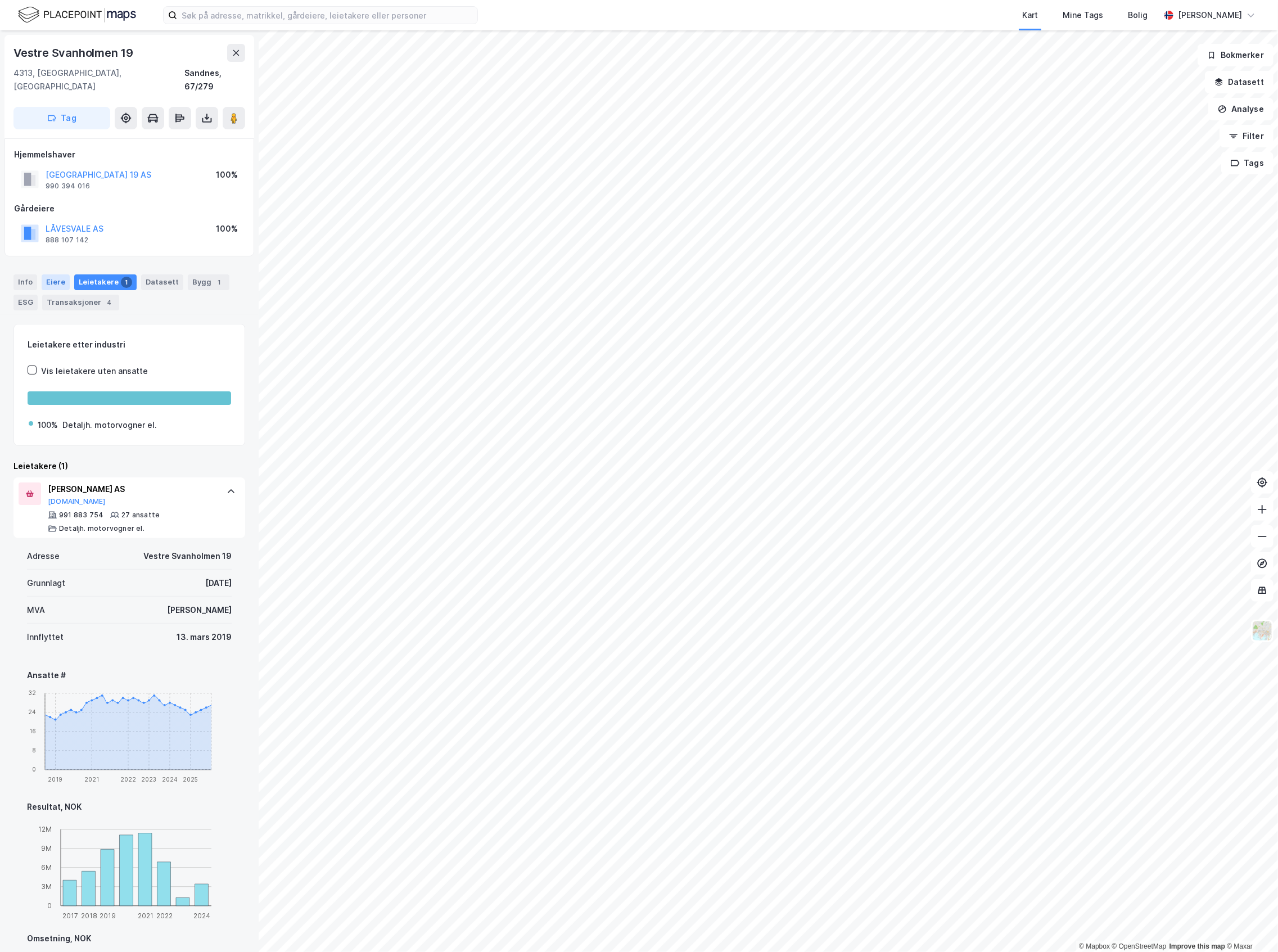
click at [63, 274] on div "Eiere" at bounding box center [55, 282] width 28 height 16
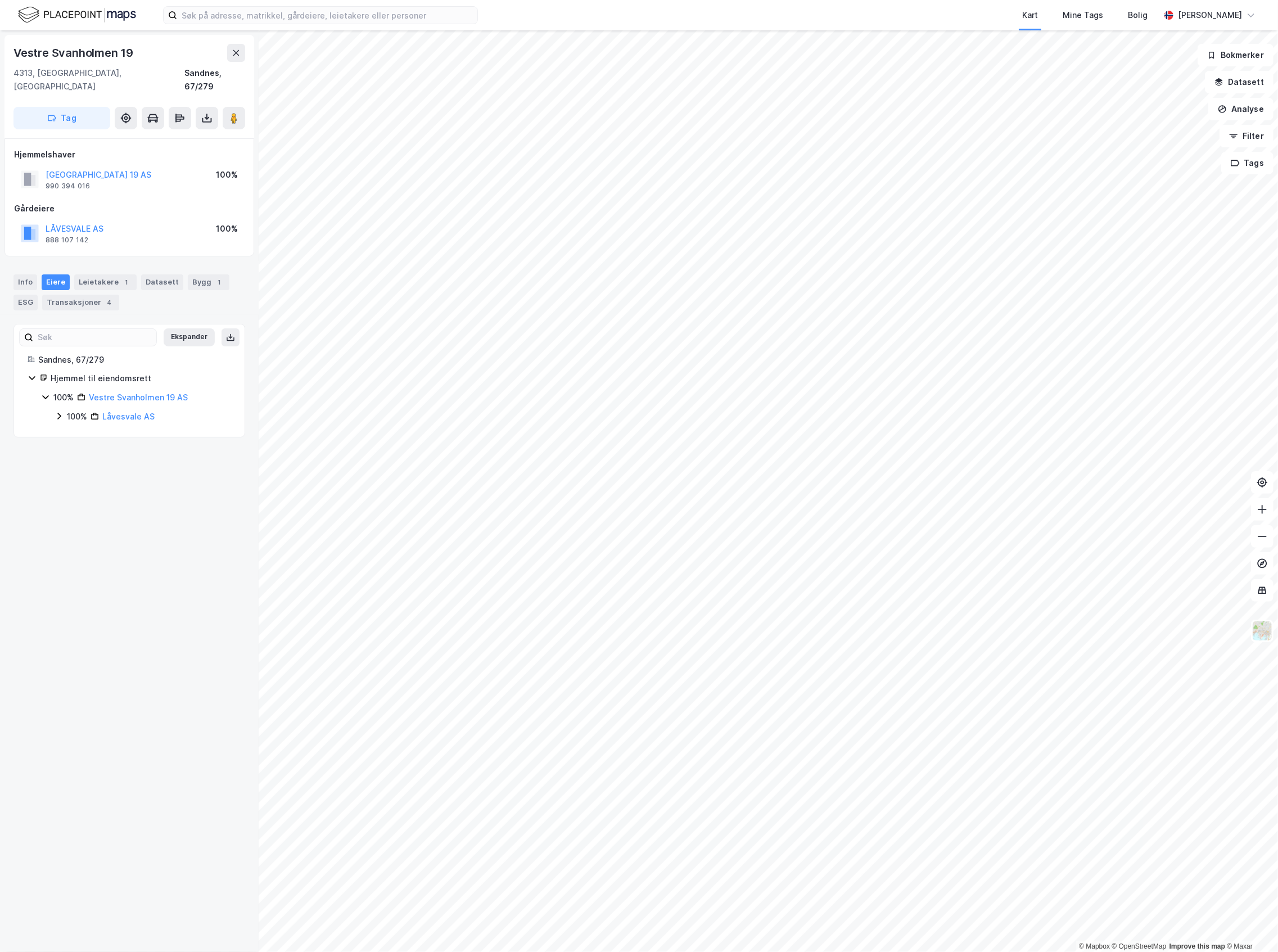
click at [72, 410] on div "100%" at bounding box center [77, 417] width 20 height 14
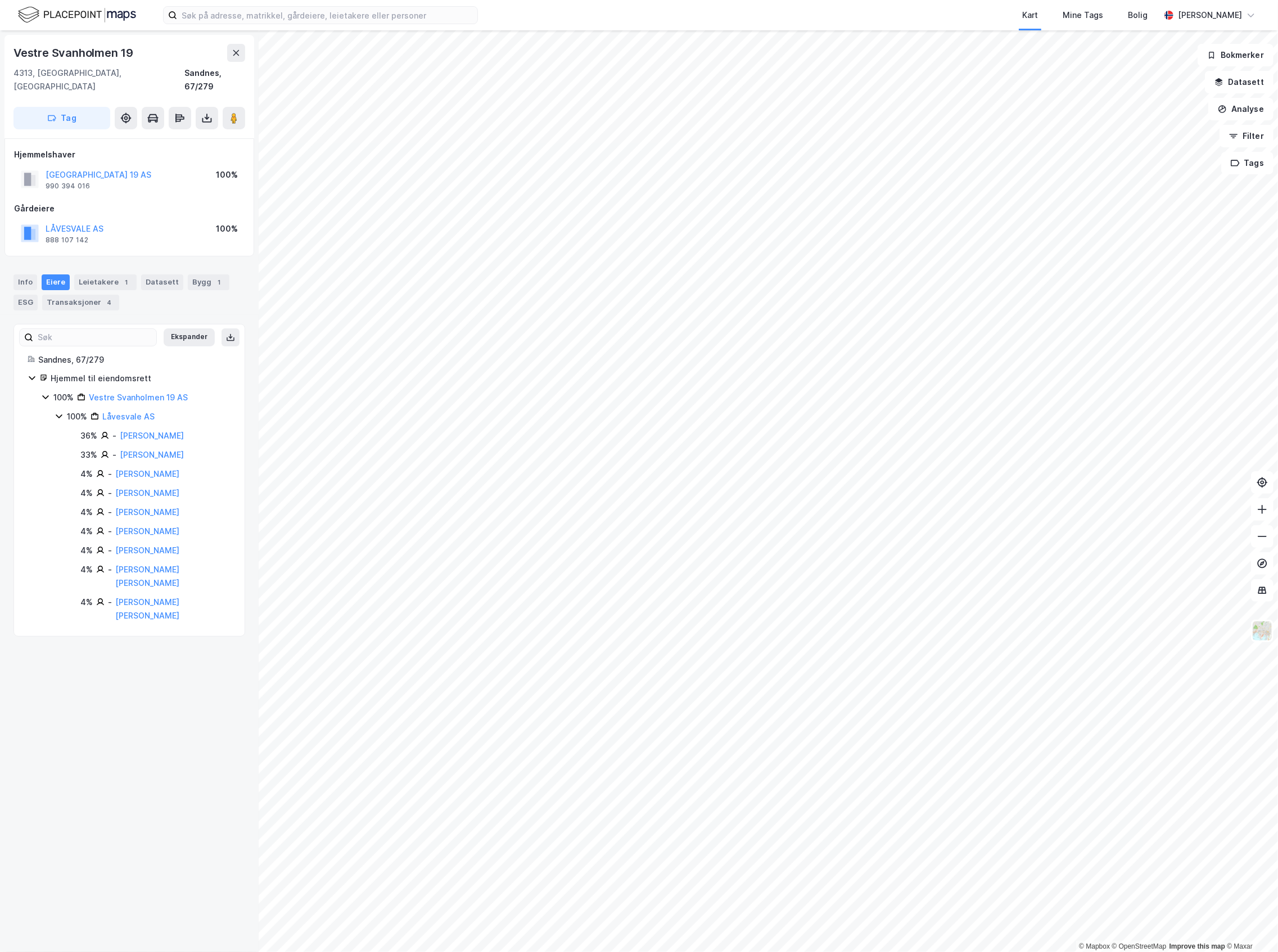
click at [187, 277] on div "Info [PERSON_NAME] 1 Datasett Bygg 1 ESG Transaksjoner 4" at bounding box center [129, 292] width 231 height 36
click at [189, 274] on div "Bygg 1" at bounding box center [208, 282] width 42 height 16
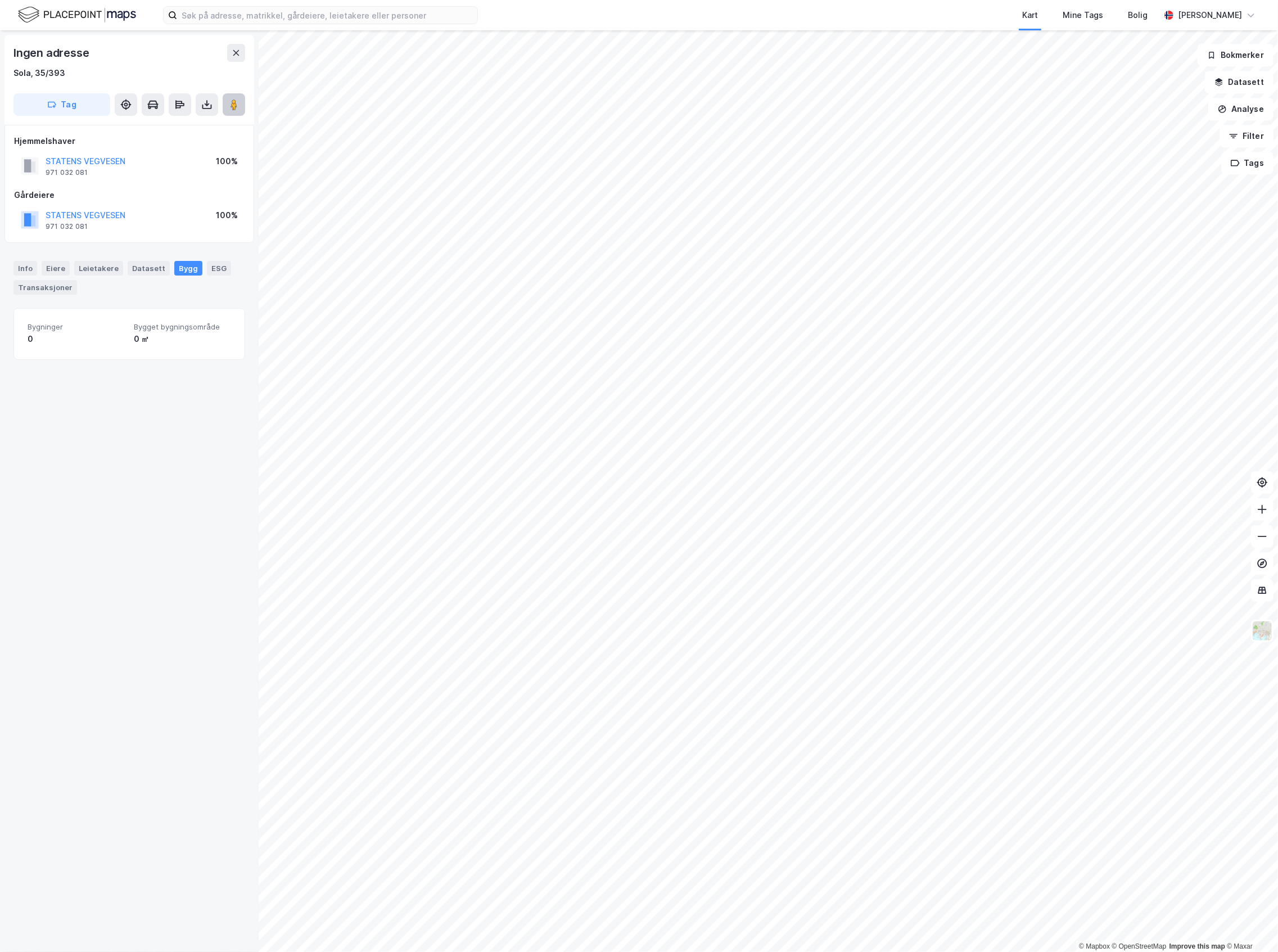
click at [230, 100] on icon at bounding box center [233, 104] width 11 height 11
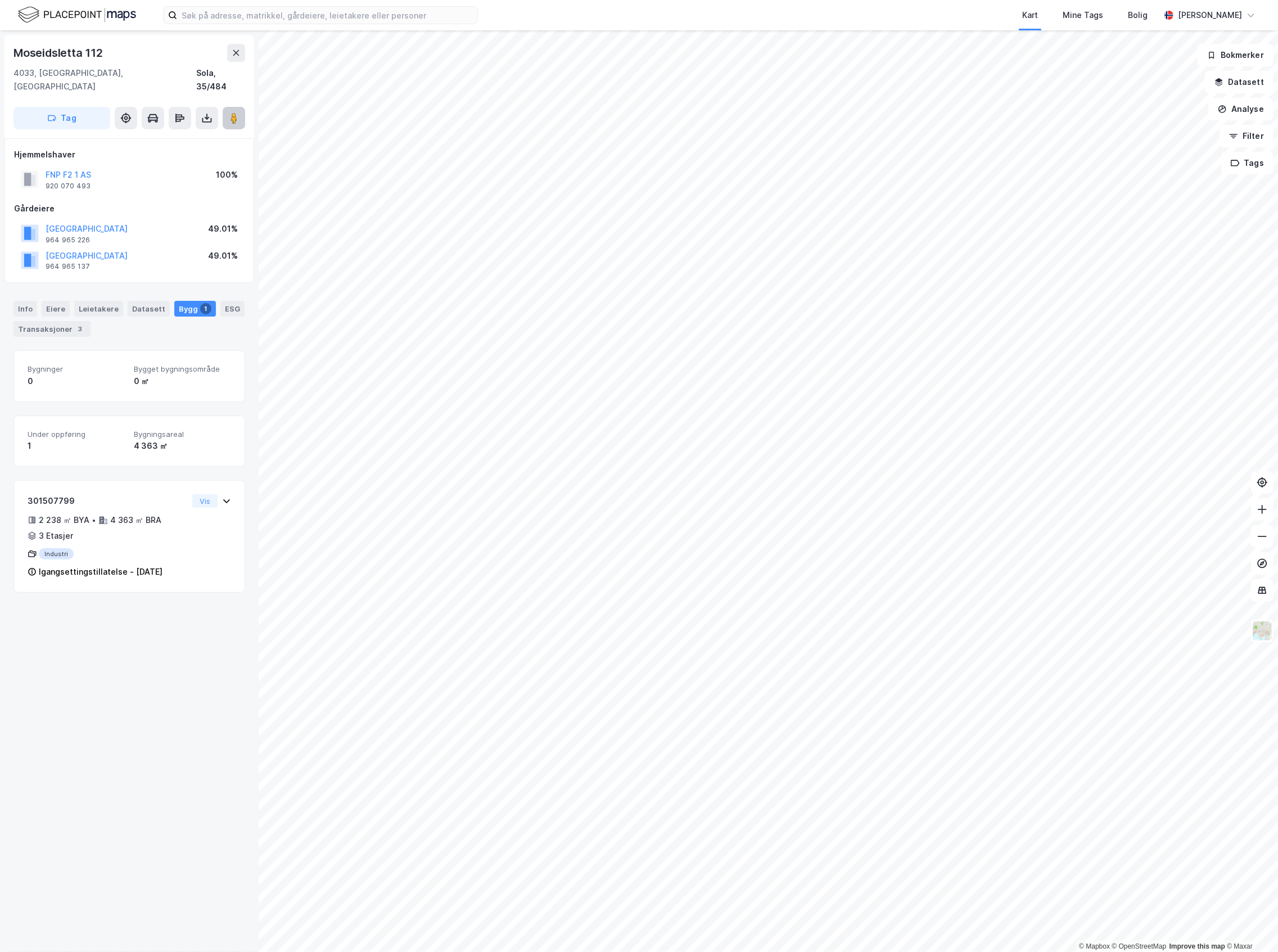
click at [228, 107] on button at bounding box center [234, 118] width 22 height 22
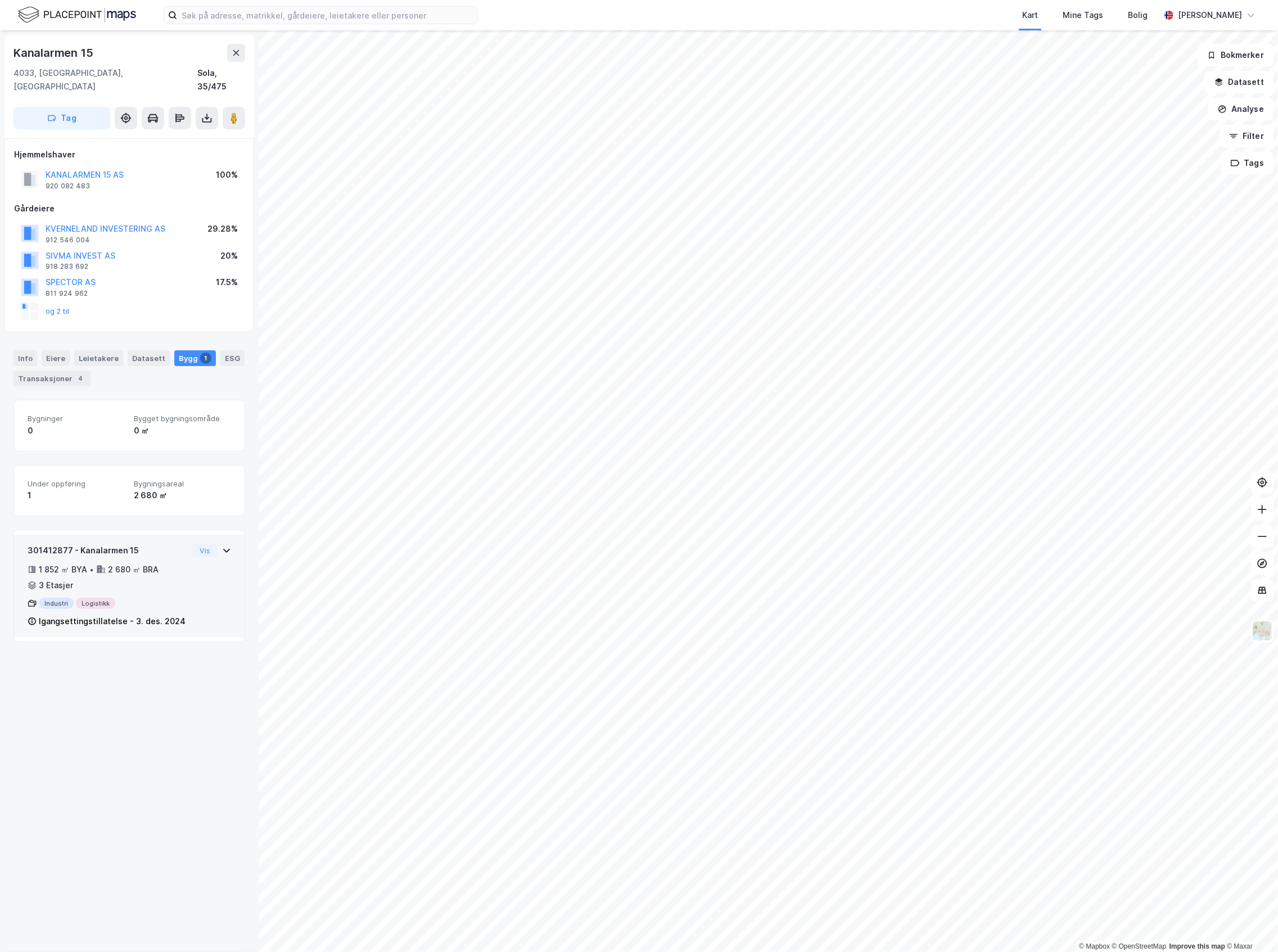
click at [203, 614] on div "301412877 - Kanalarmen 15 1 852 ㎡ BYA • 2 680 ㎡ BRA • 3 Etasjer Industri Logist…" at bounding box center [128, 590] width 203 height 94
click at [0, 0] on button "og 2 til" at bounding box center [0, 0] width 0 height 0
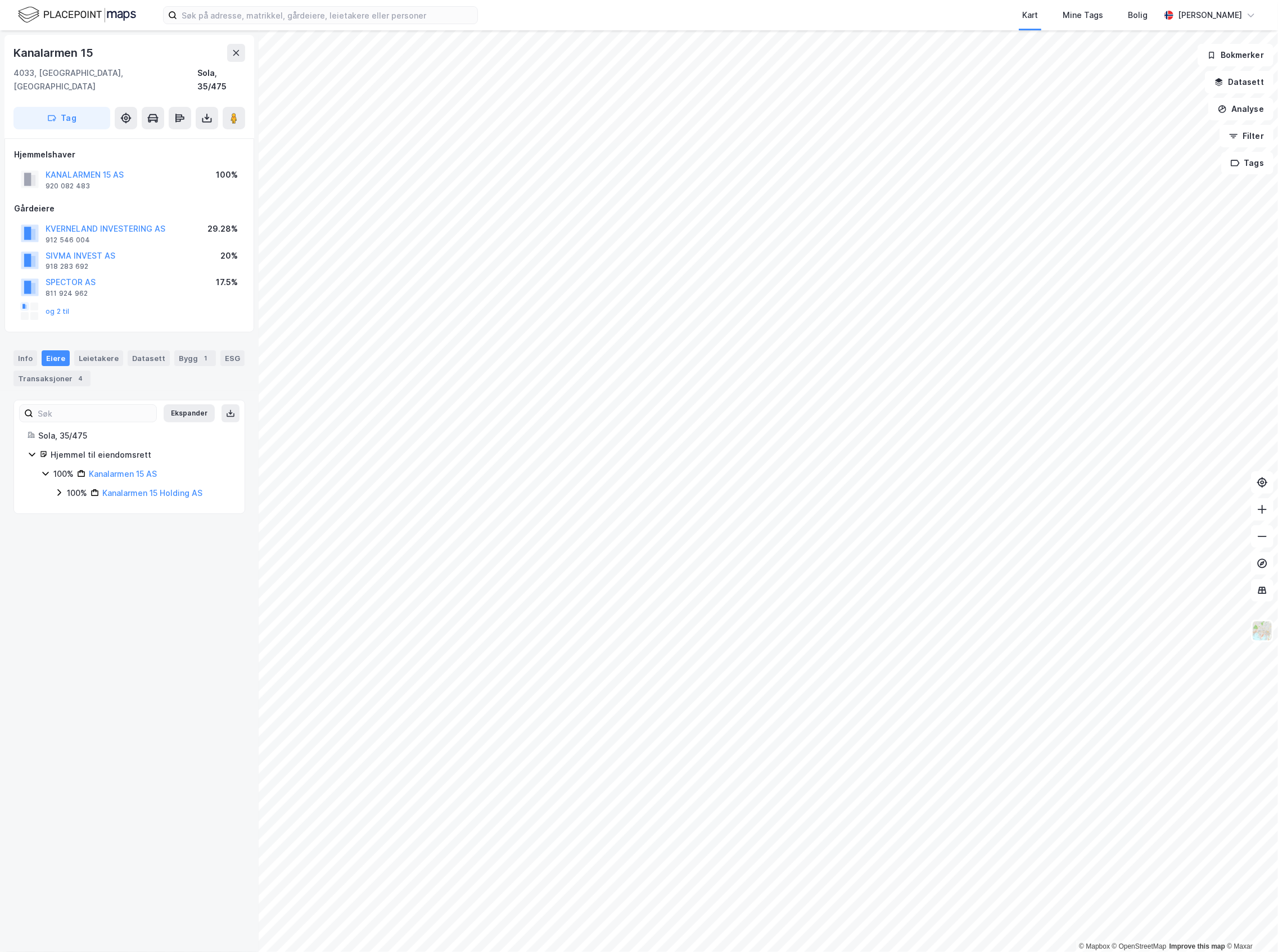
click at [74, 487] on div "100%" at bounding box center [77, 493] width 20 height 14
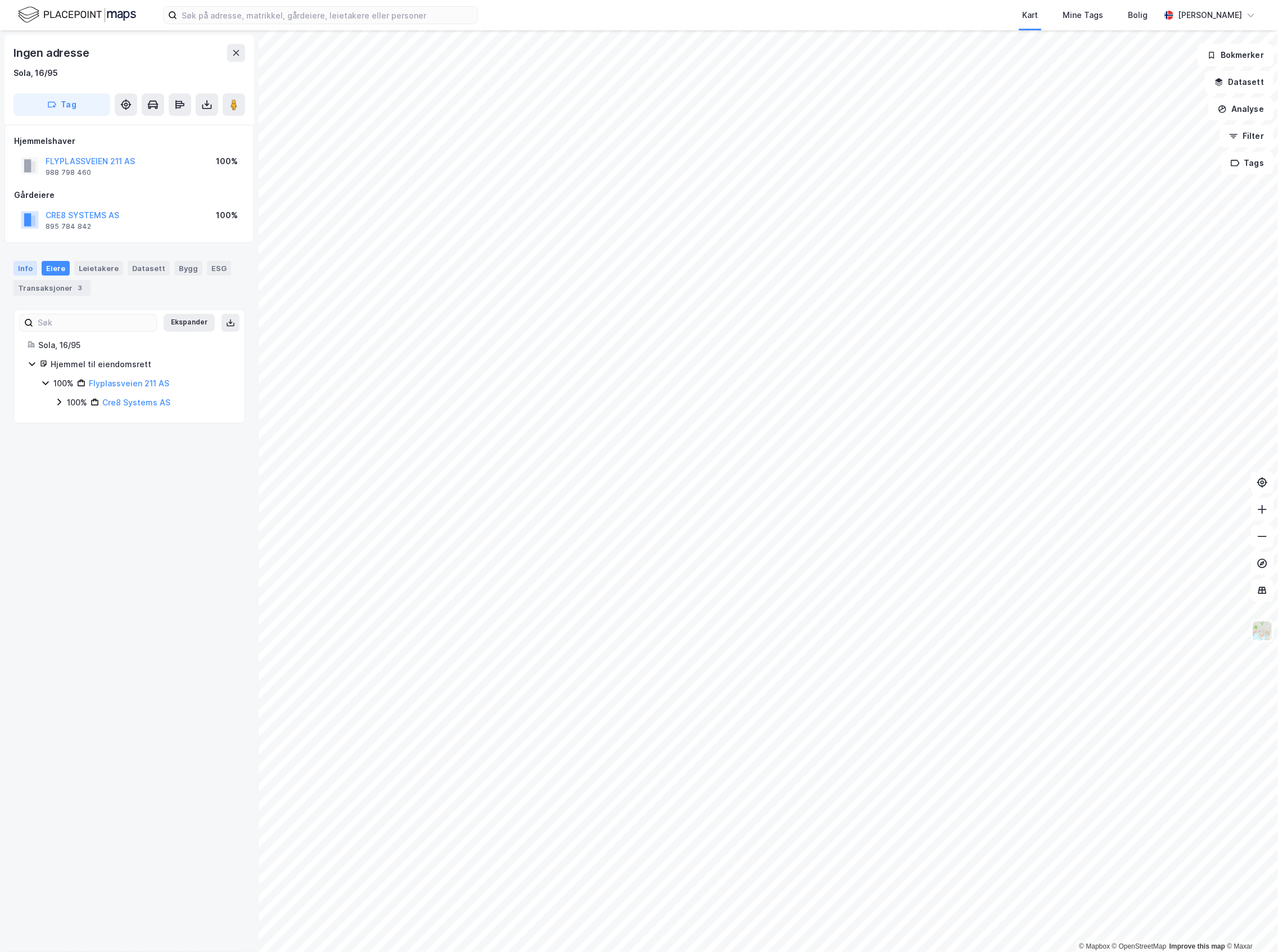
click at [14, 271] on div "Info" at bounding box center [26, 268] width 24 height 14
